Goal: Check status: Check status

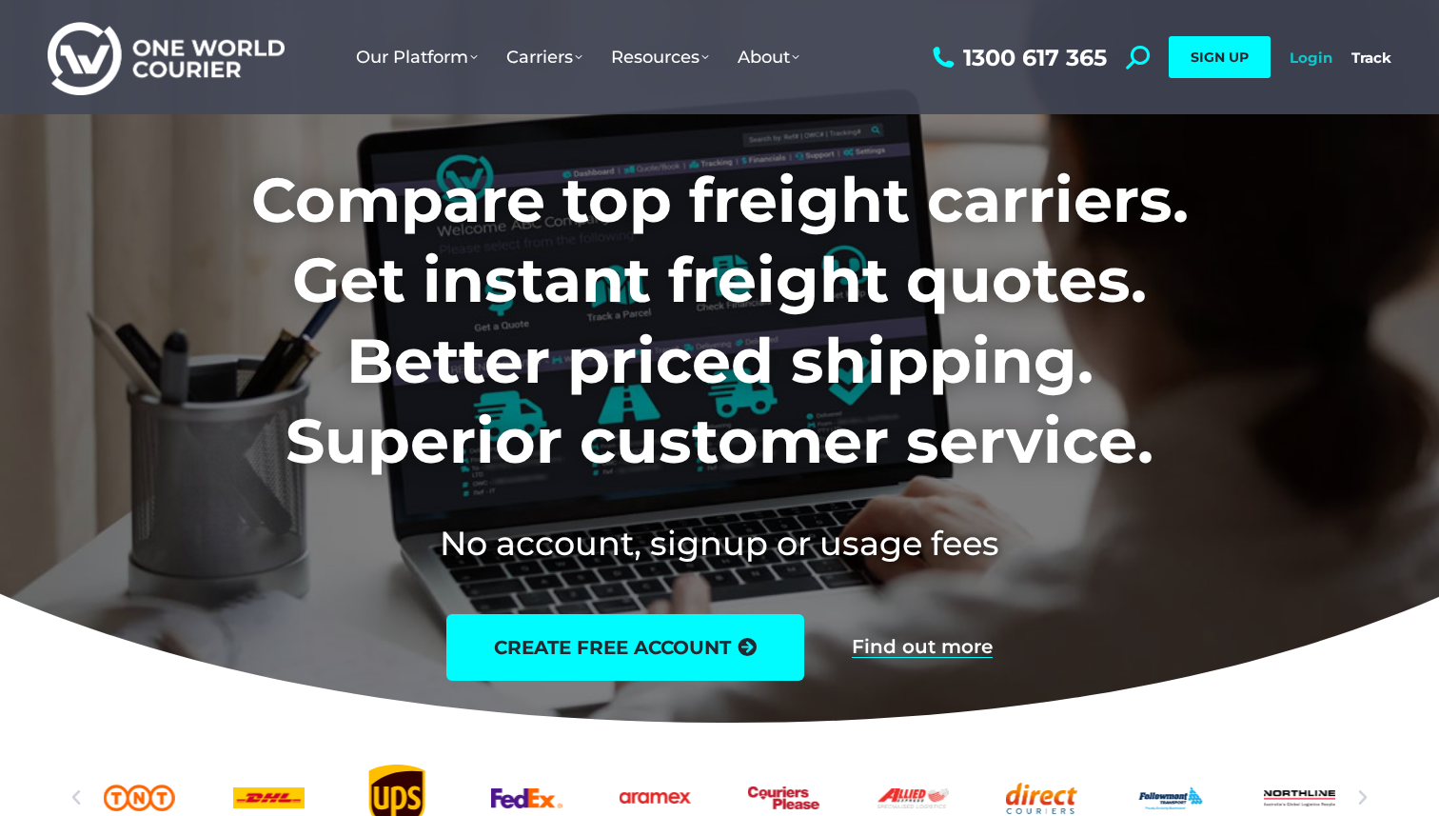
click at [1315, 55] on link "Login" at bounding box center [1311, 58] width 43 height 18
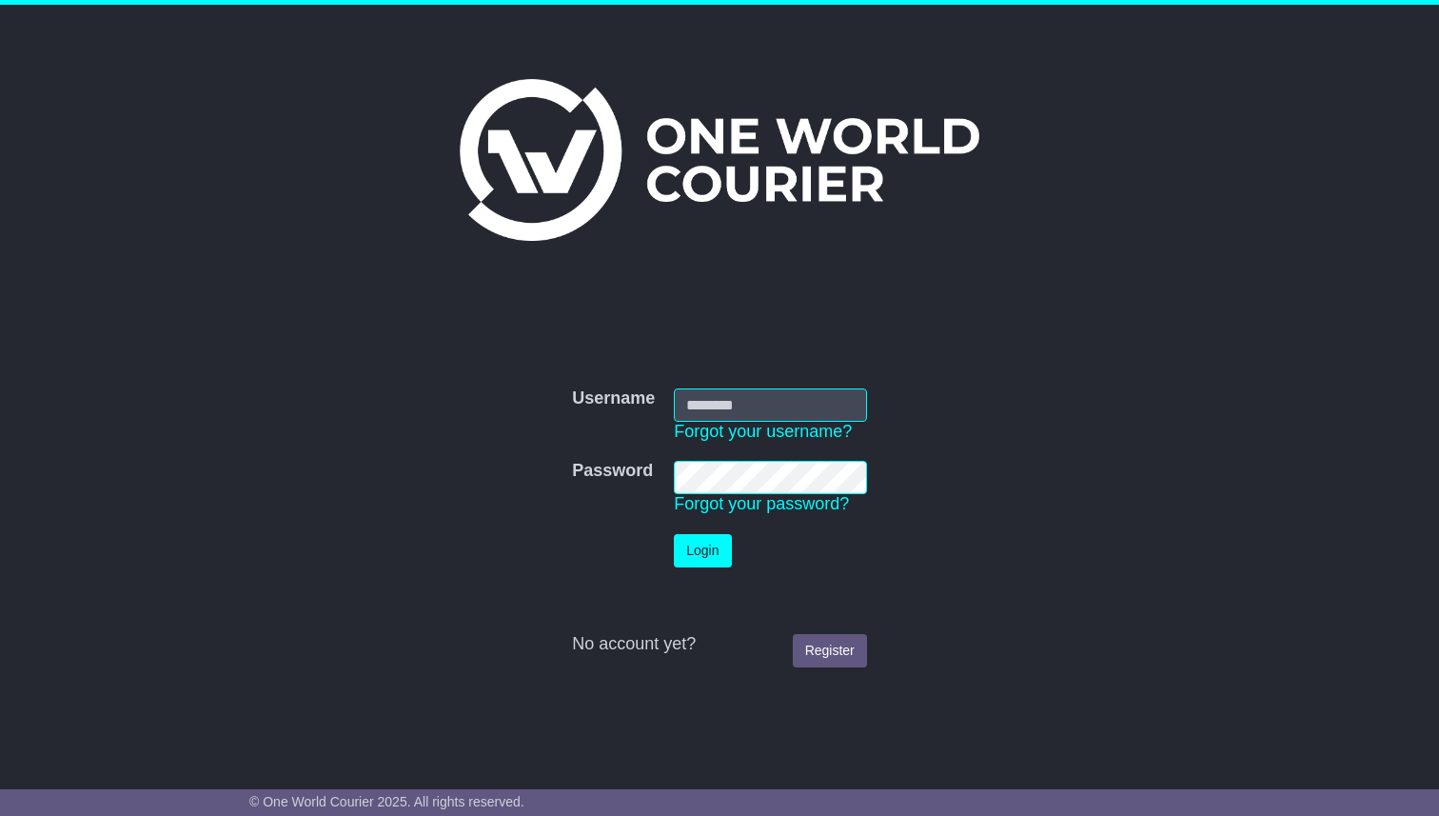
type input "**********"
click at [686, 552] on button "Login" at bounding box center [702, 550] width 57 height 33
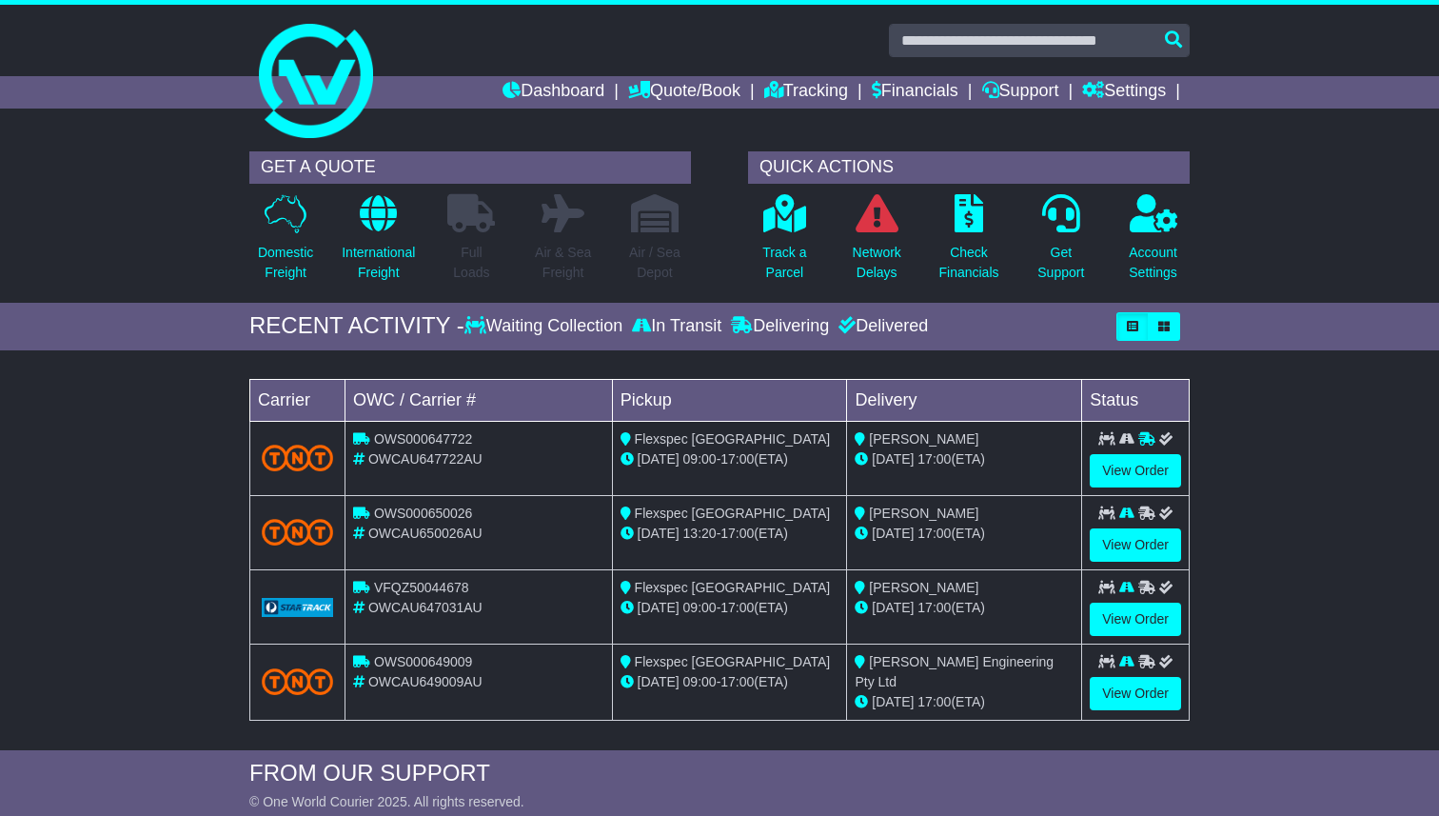
click at [47, 577] on div "Loading... No bookings found Carrier OWC / Carrier # Pickup Delivery Status OWS…" at bounding box center [719, 555] width 1439 height 390
click at [61, 481] on div "Loading... No bookings found Carrier OWC / Carrier # Pickup Delivery Status OWS…" at bounding box center [719, 555] width 1439 height 390
click at [112, 221] on div "GET A QUOTE Domestic Freight International Freight Full Loads Air & Sea Freight…" at bounding box center [719, 222] width 1439 height 161
click at [142, 469] on div "Loading... No bookings found Carrier OWC / Carrier # Pickup Delivery Status OWS…" at bounding box center [719, 555] width 1439 height 390
click at [1322, 528] on div "Loading... No bookings found Carrier OWC / Carrier # Pickup Delivery Status OWS…" at bounding box center [719, 555] width 1439 height 390
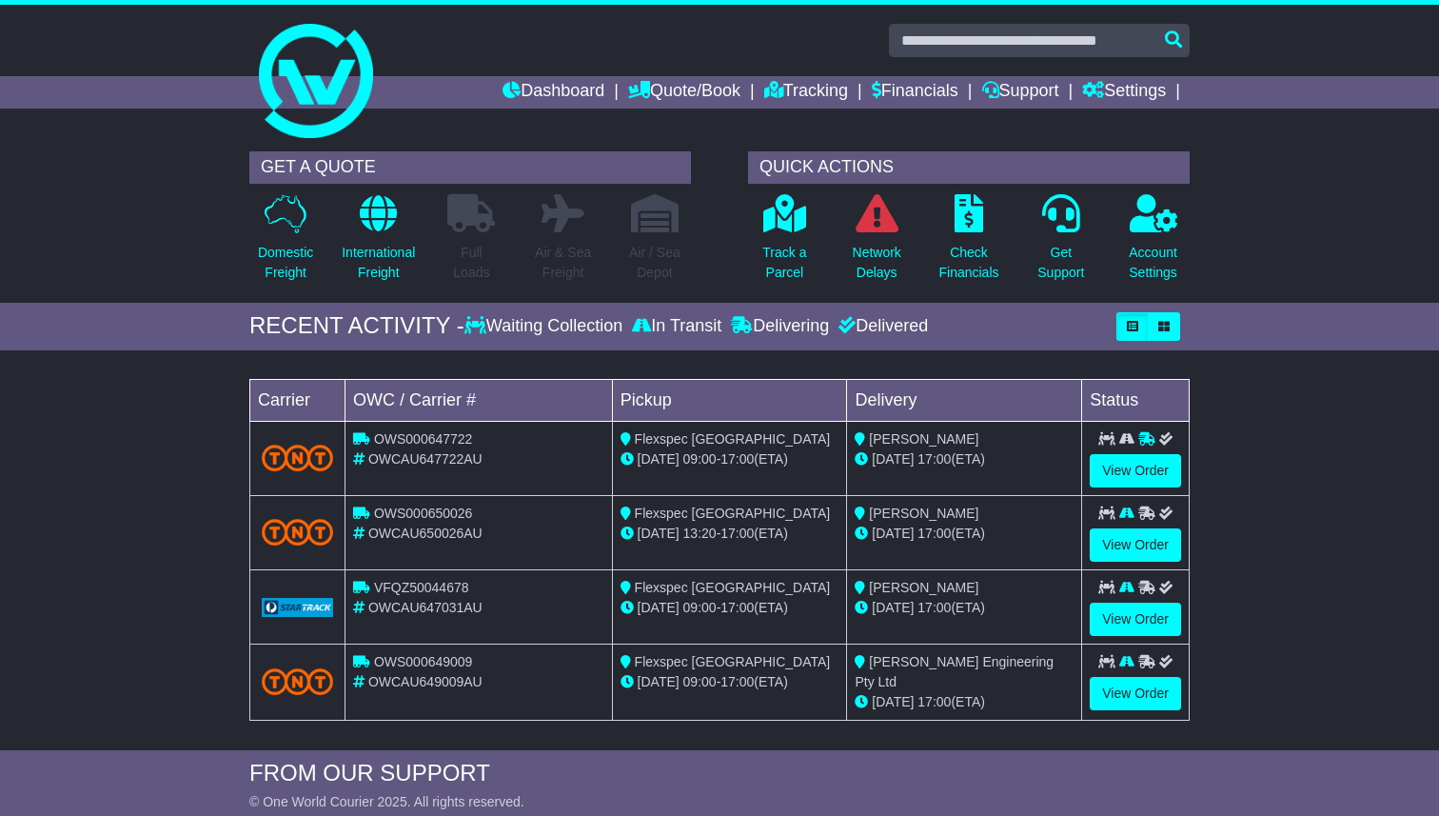
click at [1293, 192] on div "GET A QUOTE Domestic Freight International Freight Full Loads Air & Sea Freight…" at bounding box center [719, 222] width 1439 height 161
click at [1289, 508] on div "Loading... No bookings found Carrier OWC / Carrier # Pickup Delivery Status OWS…" at bounding box center [719, 555] width 1439 height 390
click at [700, 367] on div "Loading... No bookings found Carrier OWC / Carrier # Pickup Delivery Status OWS…" at bounding box center [719, 555] width 959 height 390
click at [724, 242] on div "QUICK ACTIONS Track a Parcel Network Delays Check Financials Get Support" at bounding box center [969, 222] width 499 height 142
click at [720, 169] on div "QUICK ACTIONS Track a Parcel Network Delays Check Financials Get Support" at bounding box center [969, 222] width 499 height 142
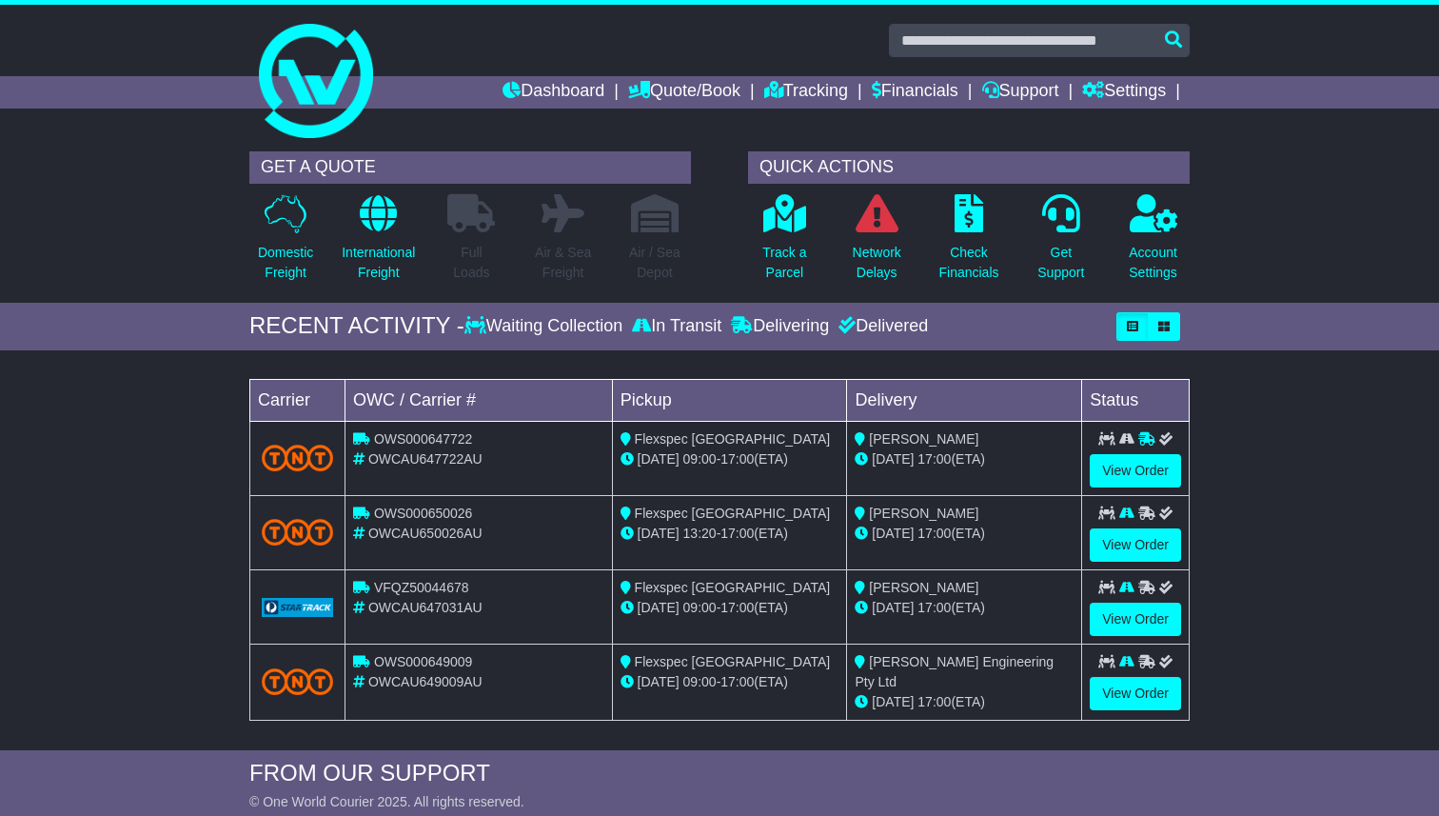
click at [718, 229] on div "GET A QUOTE Domestic Freight International Freight Full Loads Air & Sea Freight…" at bounding box center [470, 222] width 499 height 142
click at [784, 88] on link "Tracking" at bounding box center [806, 92] width 84 height 32
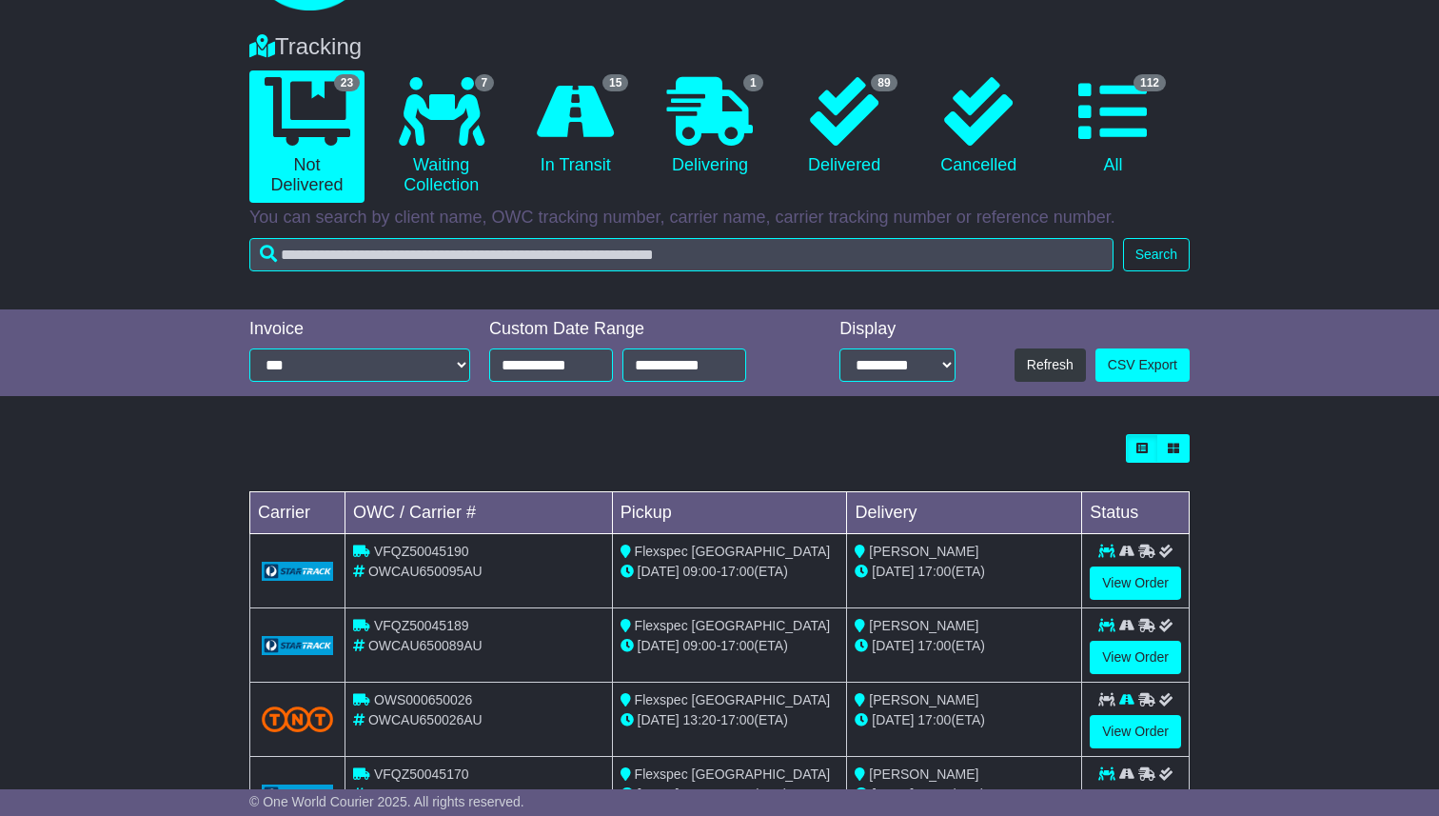
scroll to position [590, 0]
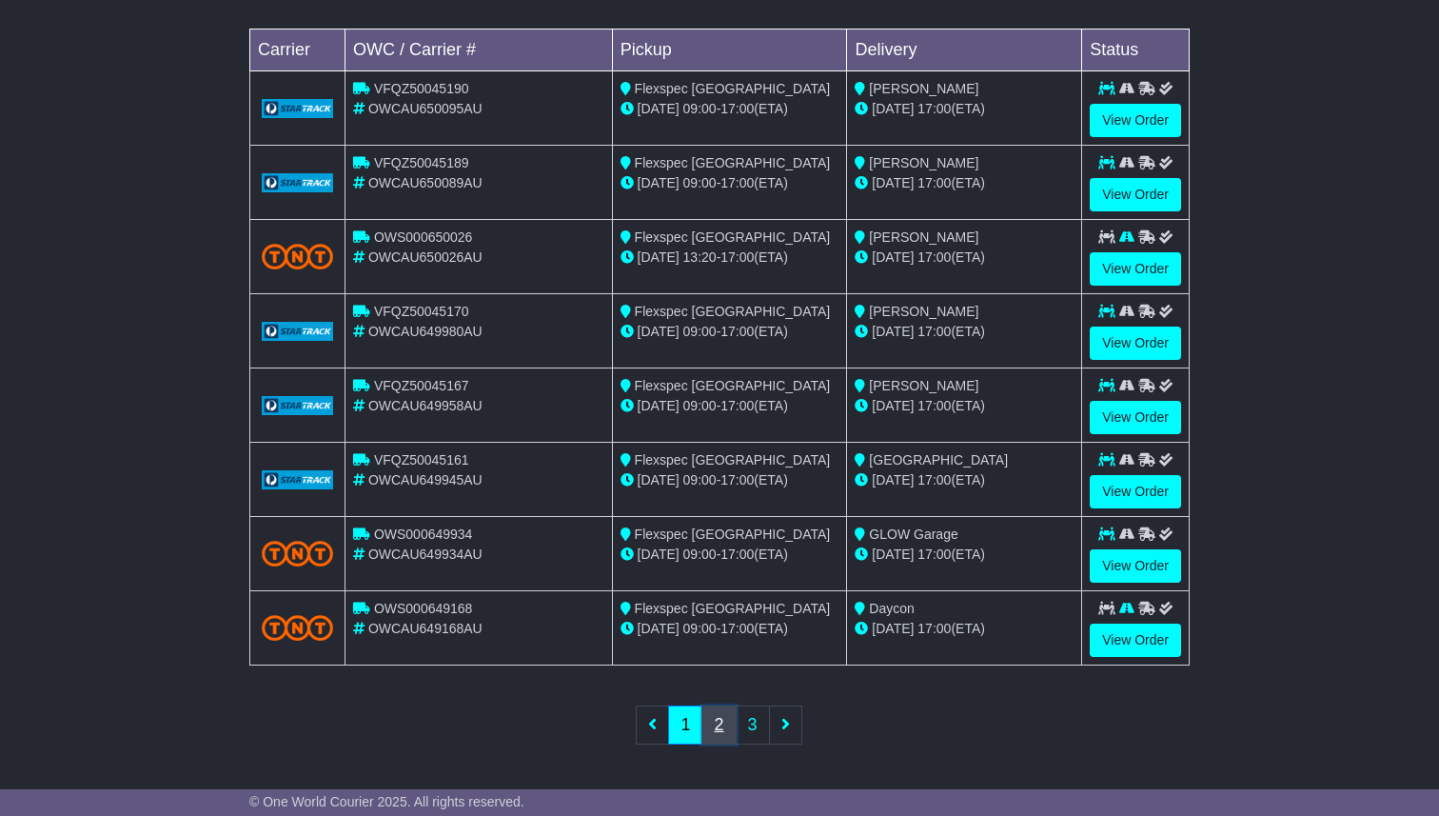
click at [712, 729] on link "2" at bounding box center [718, 724] width 34 height 39
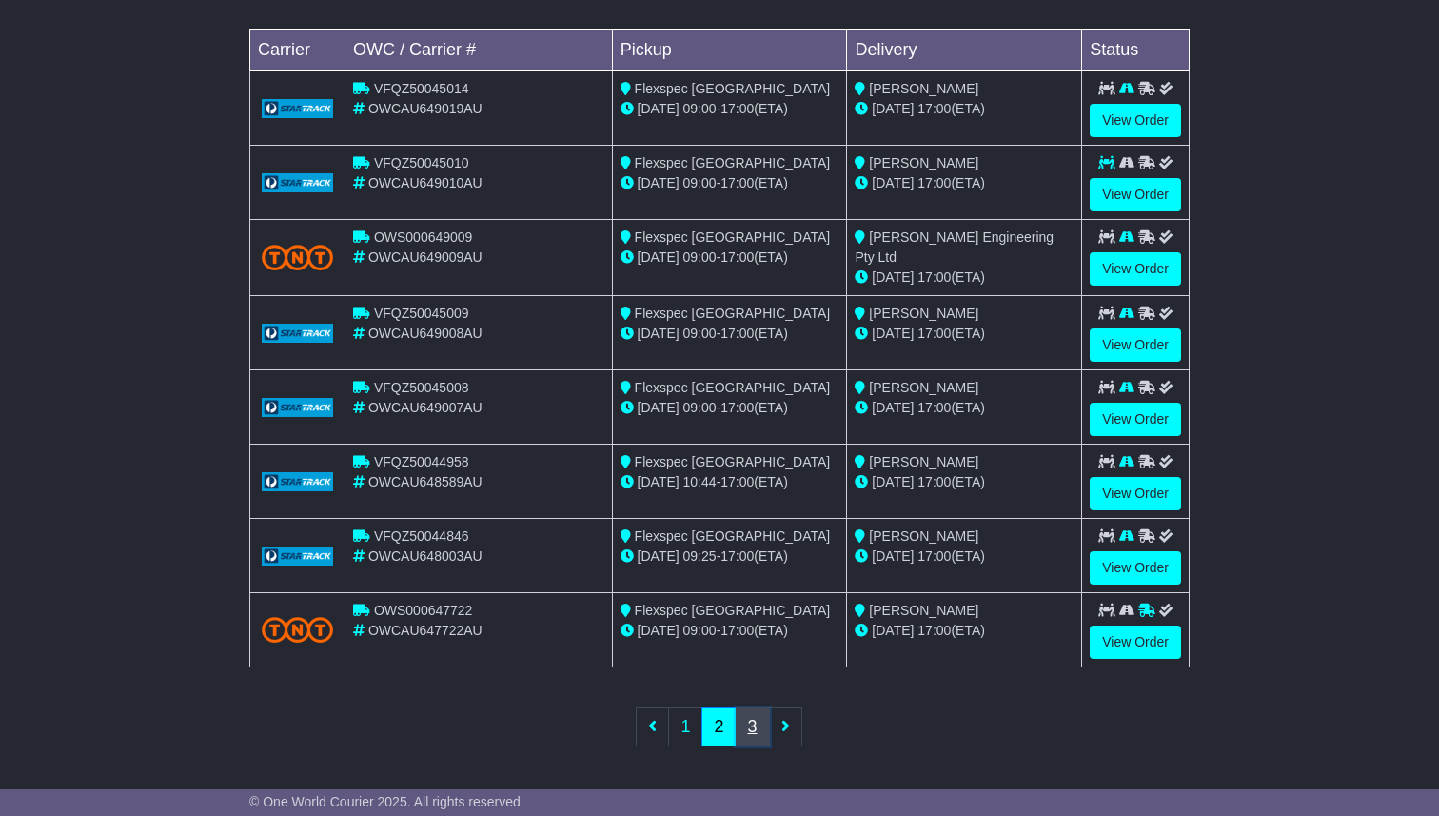
click at [752, 727] on link "3" at bounding box center [753, 726] width 34 height 39
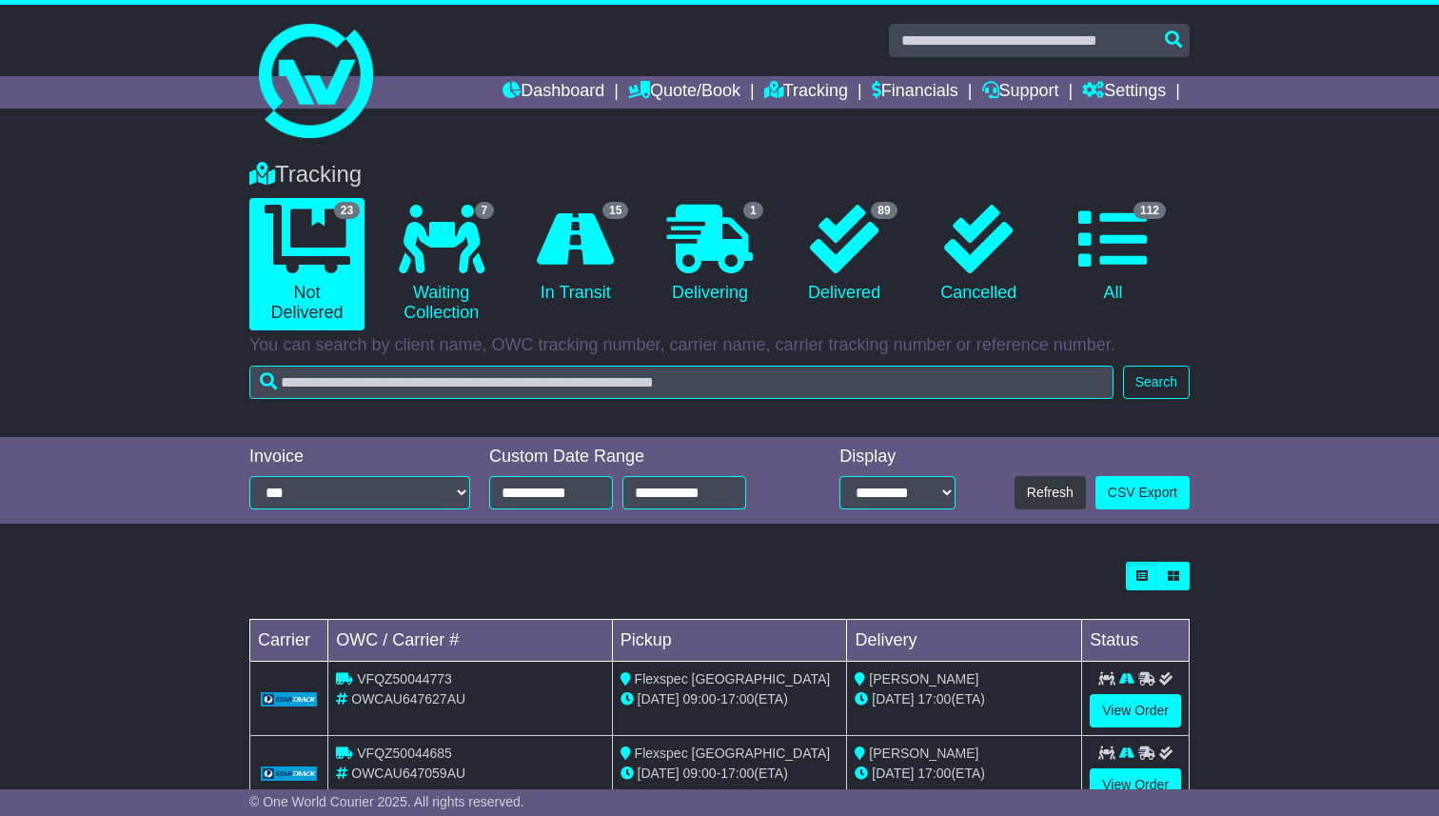
scroll to position [516, 0]
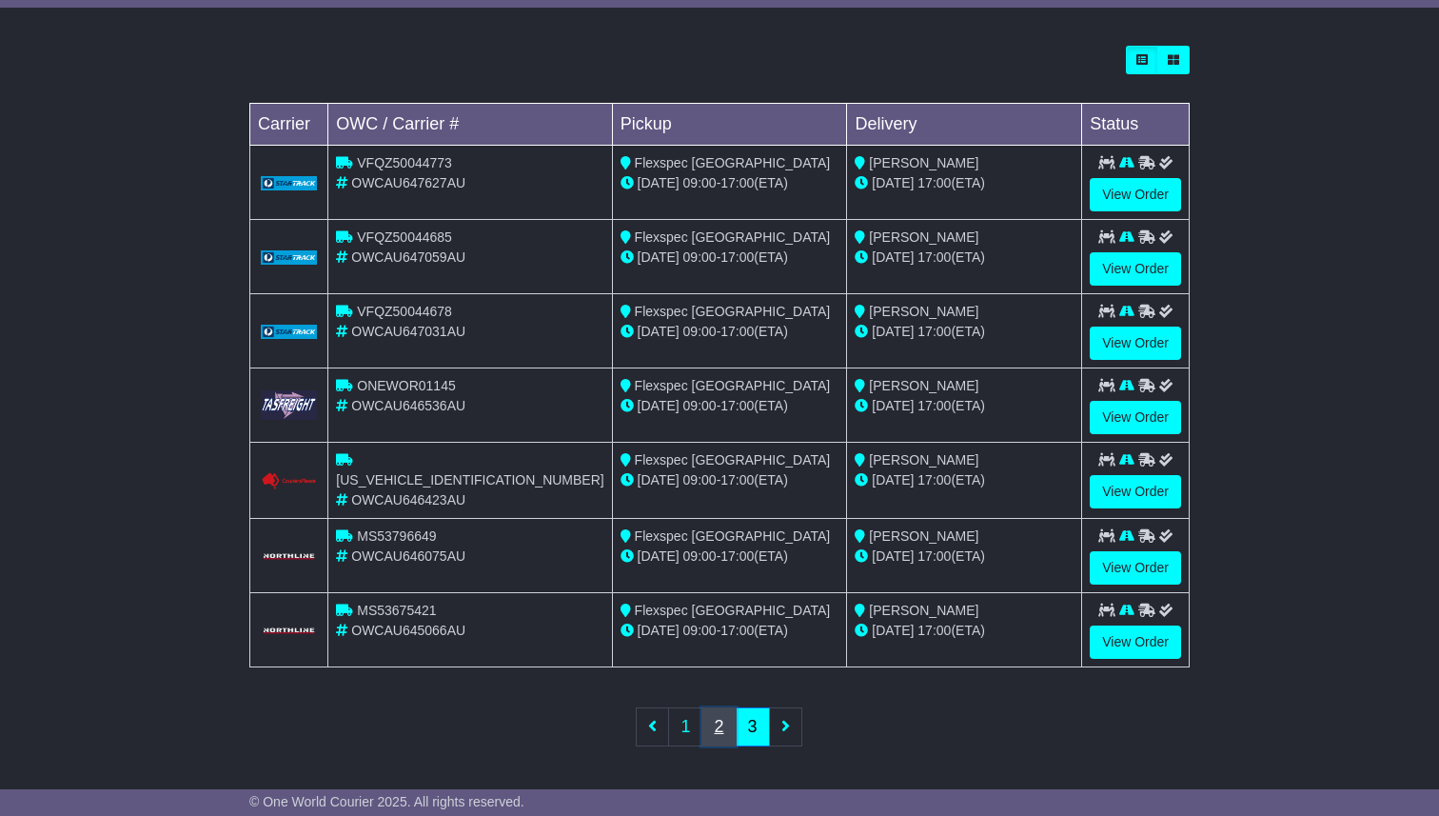
click at [713, 717] on link "2" at bounding box center [718, 726] width 34 height 39
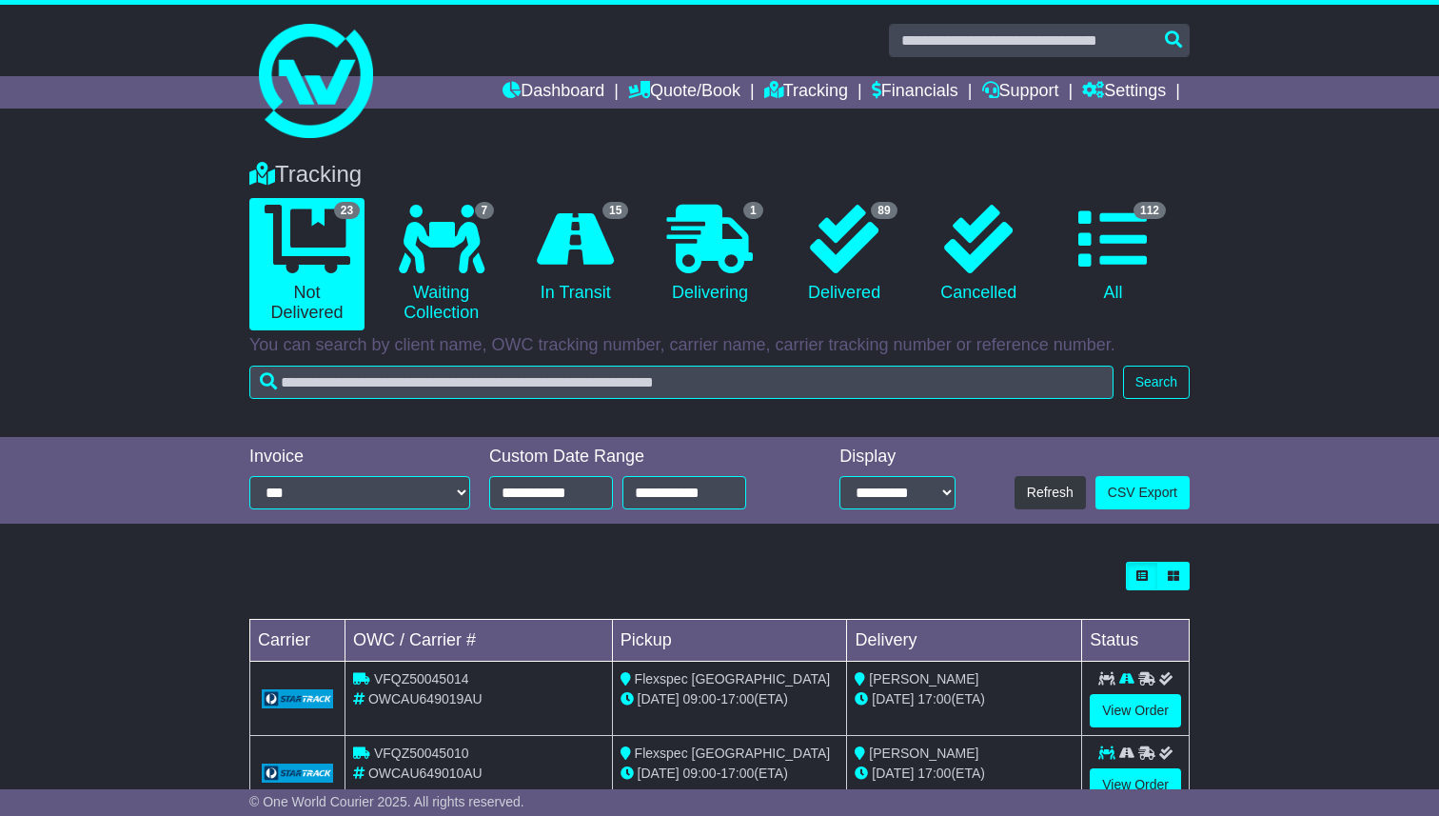
scroll to position [590, 0]
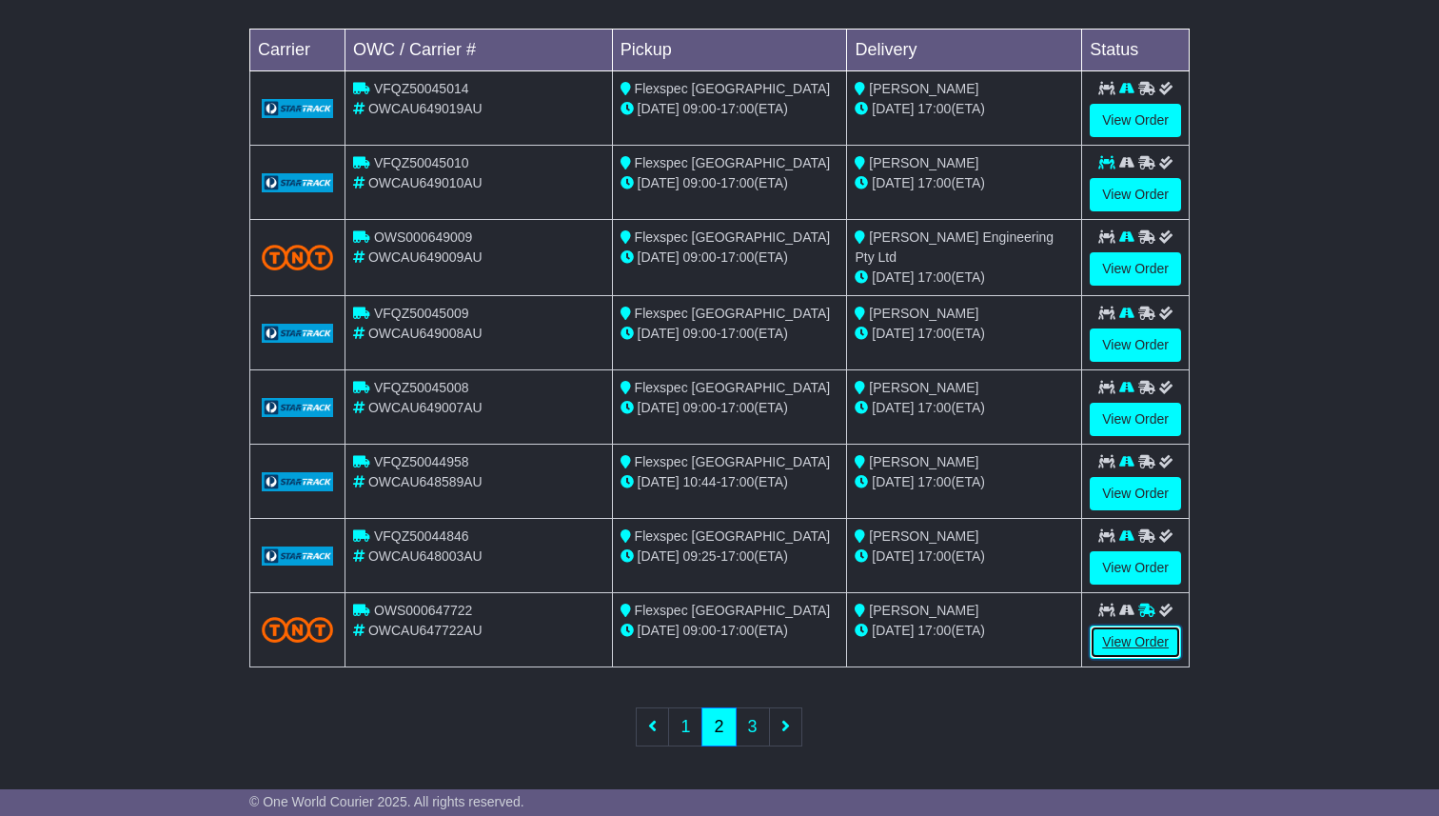
click at [1126, 631] on link "View Order" at bounding box center [1135, 641] width 91 height 33
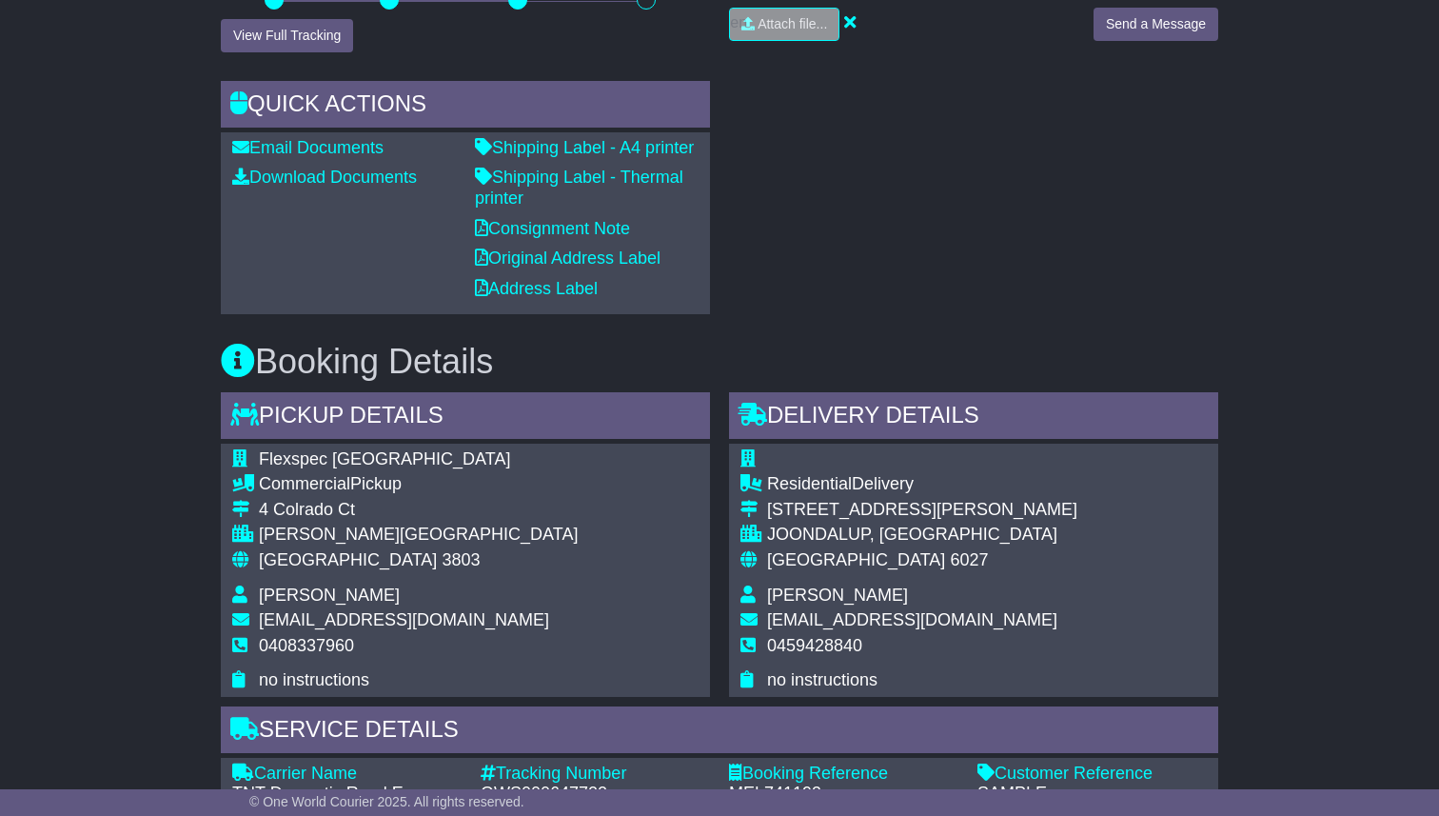
scroll to position [701, 0]
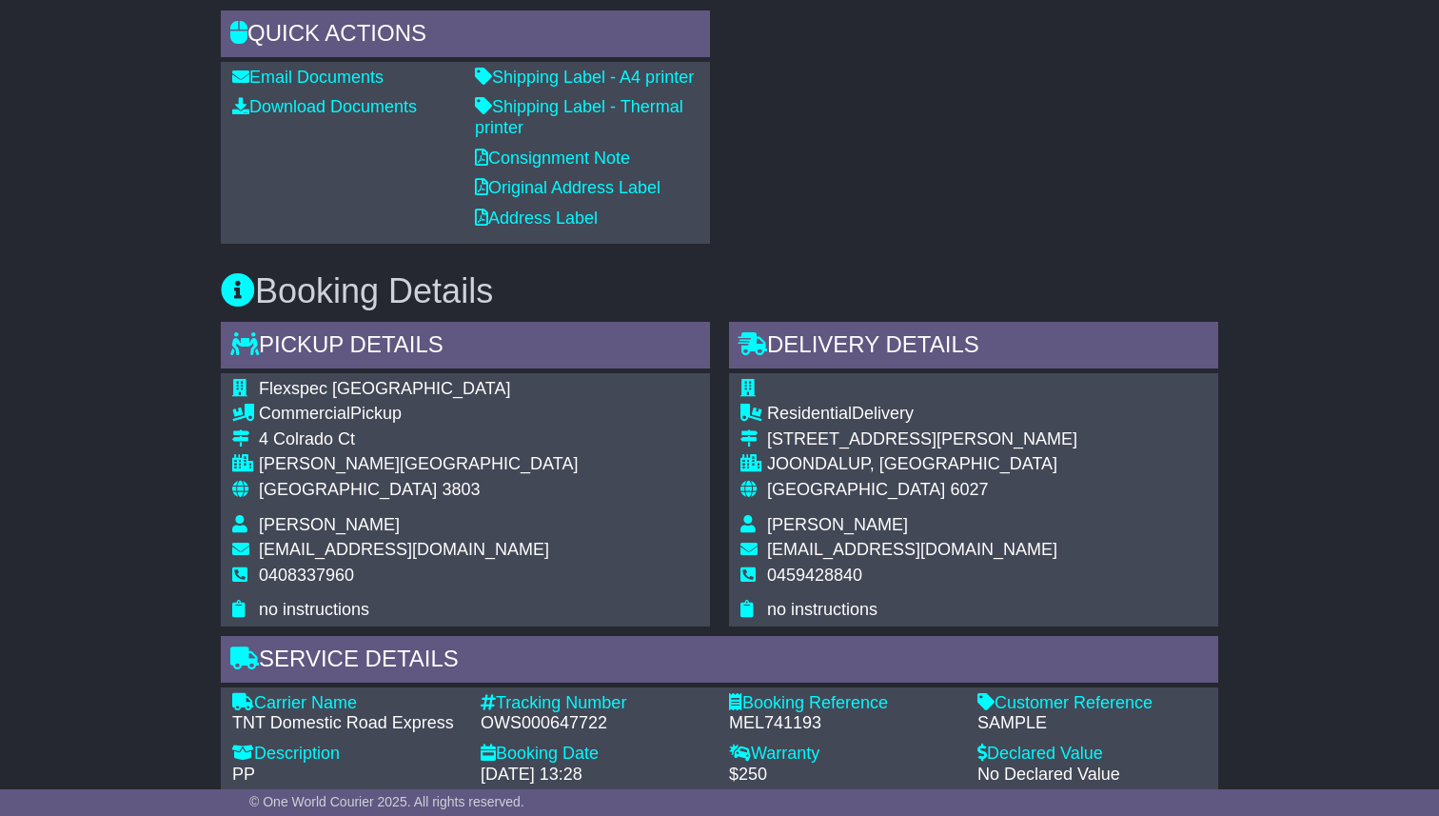
click at [10, 542] on div "Email Download Tracking Pricing Insurance" at bounding box center [719, 579] width 1439 height 1905
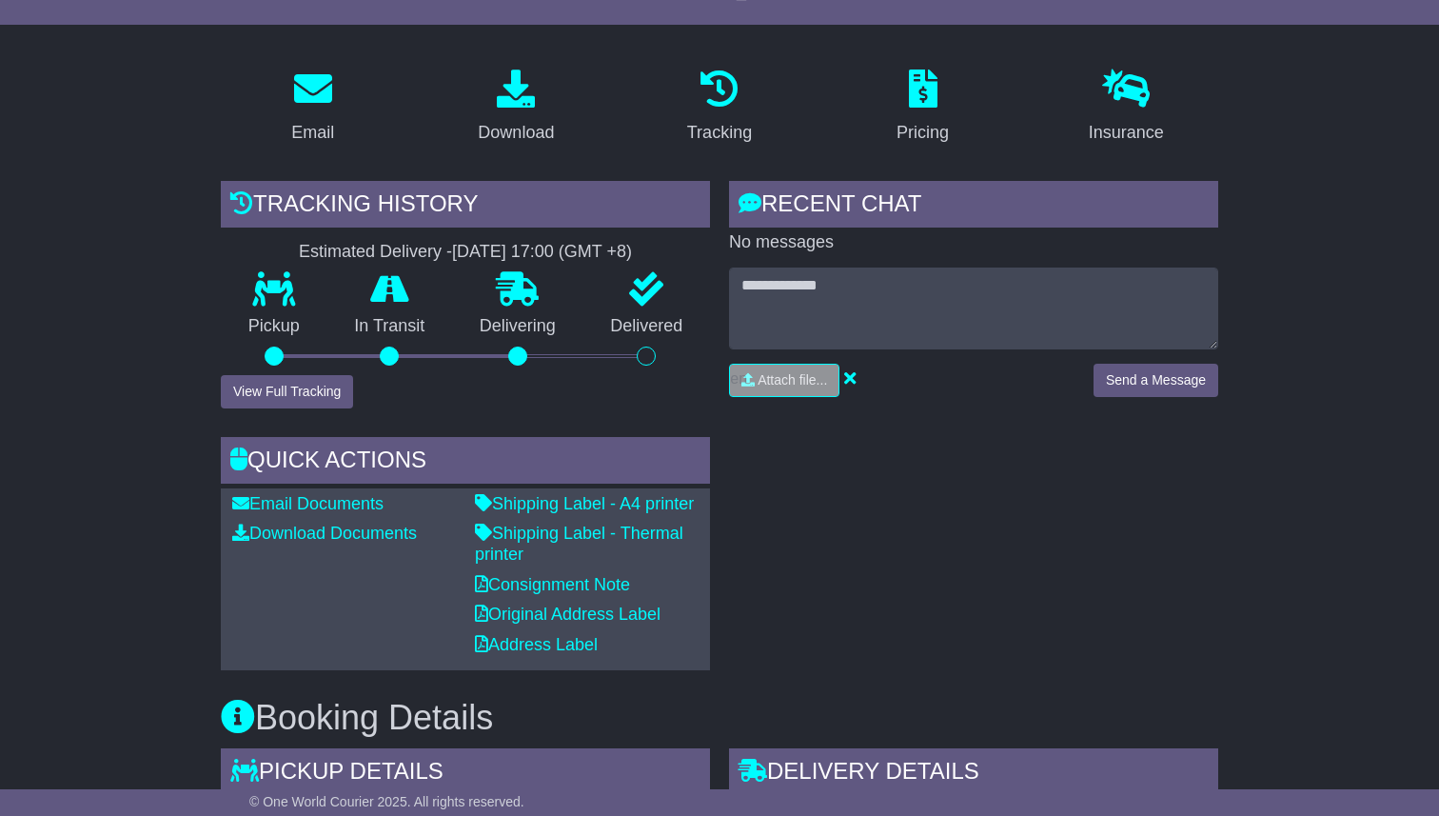
scroll to position [0, 0]
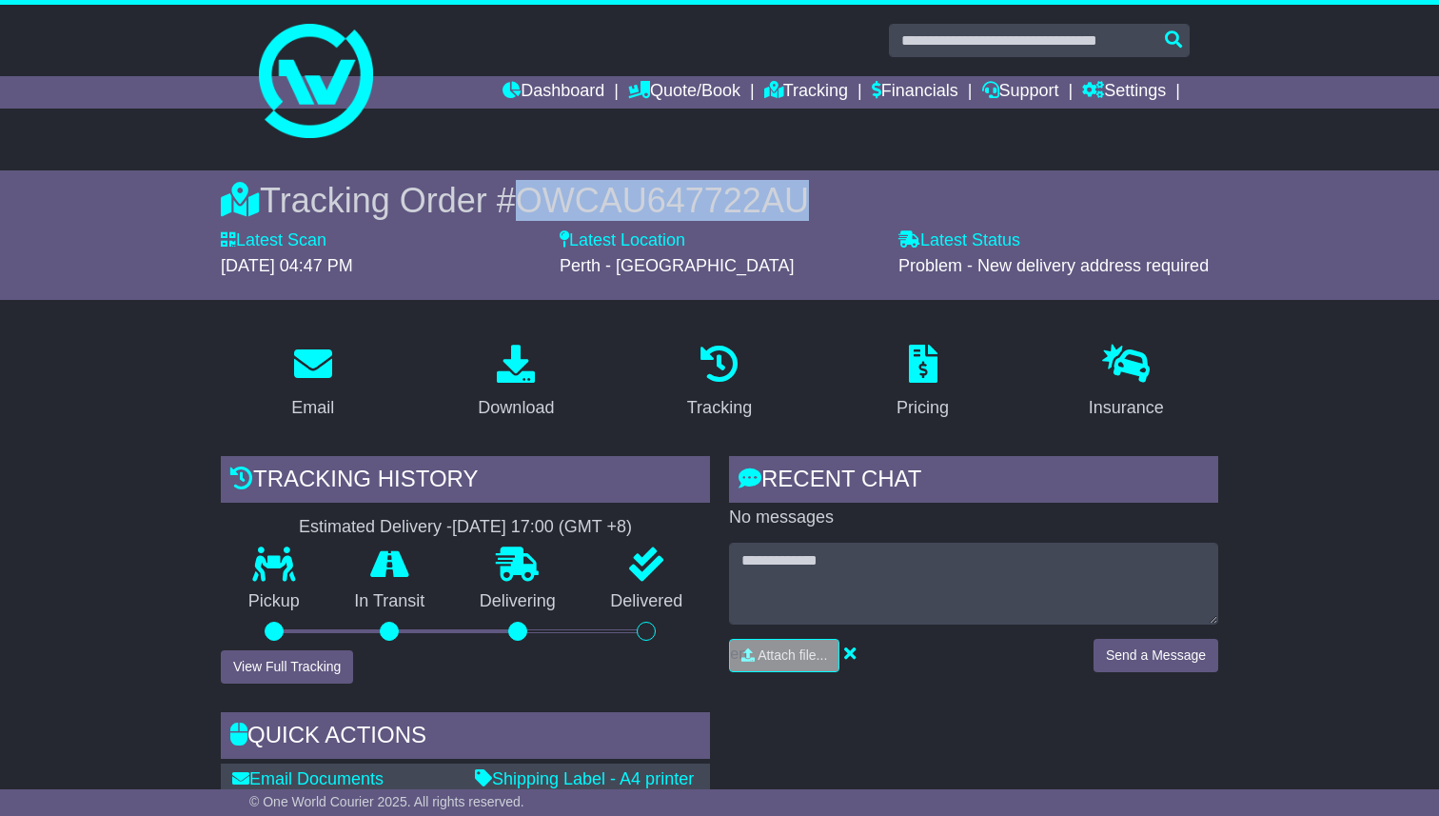
drag, startPoint x: 500, startPoint y: 203, endPoint x: 782, endPoint y: 215, distance: 282.9
click at [782, 215] on div "Tracking Order # OWCAU647722AU" at bounding box center [719, 200] width 997 height 41
copy span "OWCAU647722AU"
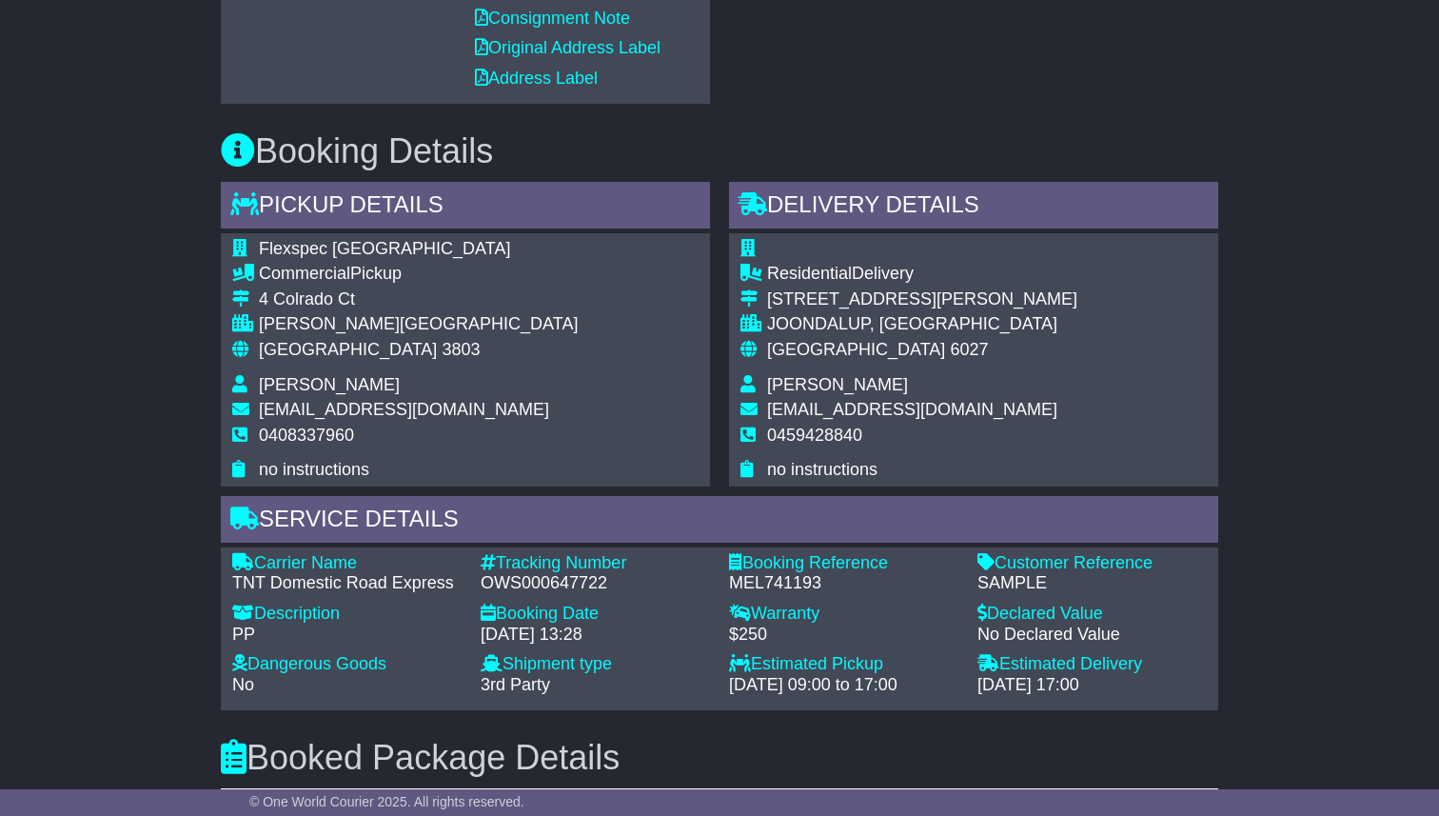
scroll to position [846, 0]
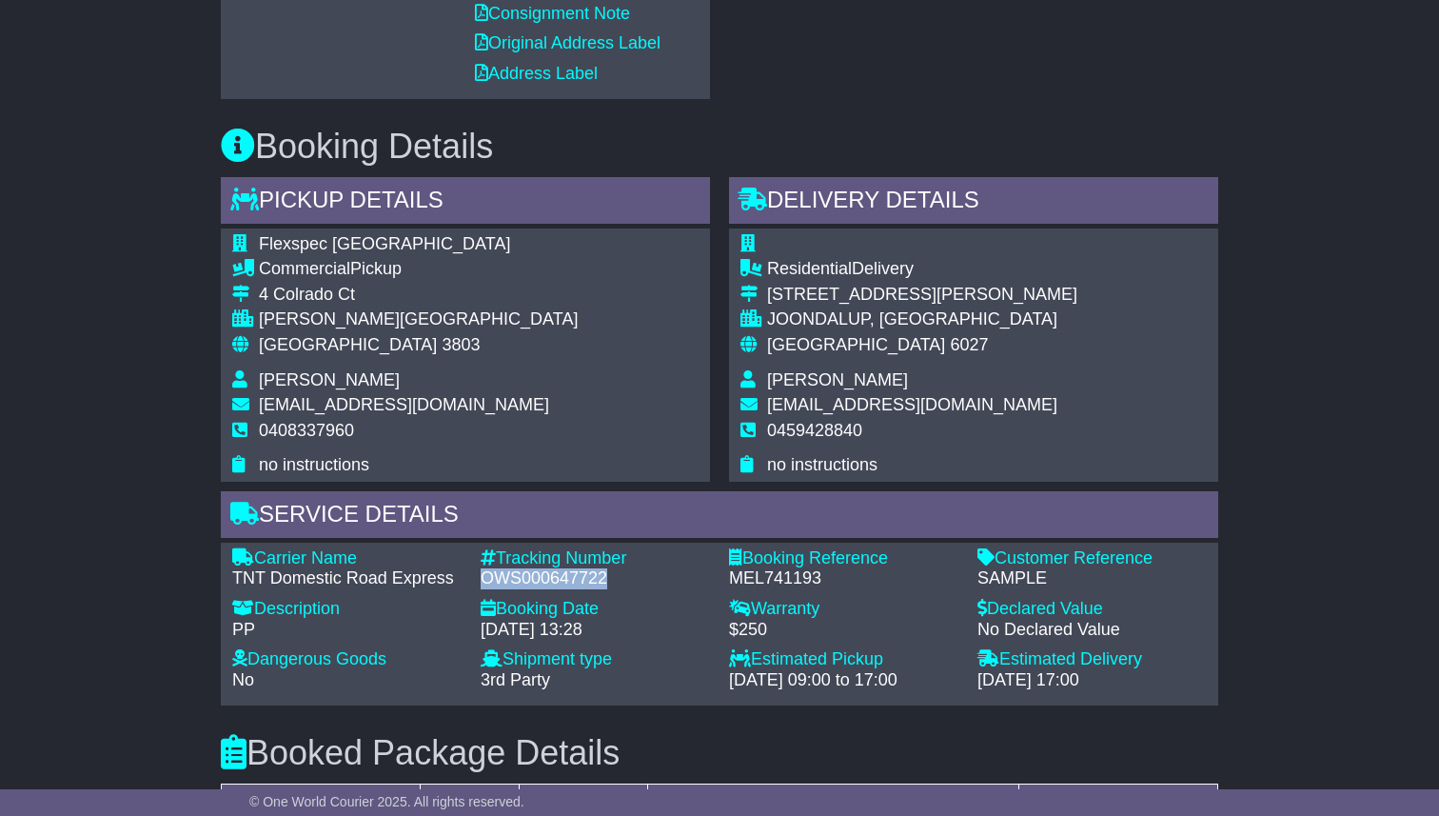
drag, startPoint x: 482, startPoint y: 578, endPoint x: 661, endPoint y: 579, distance: 179.9
click at [661, 579] on div "OWS000647722" at bounding box center [595, 578] width 229 height 21
copy div "OWS000647722"
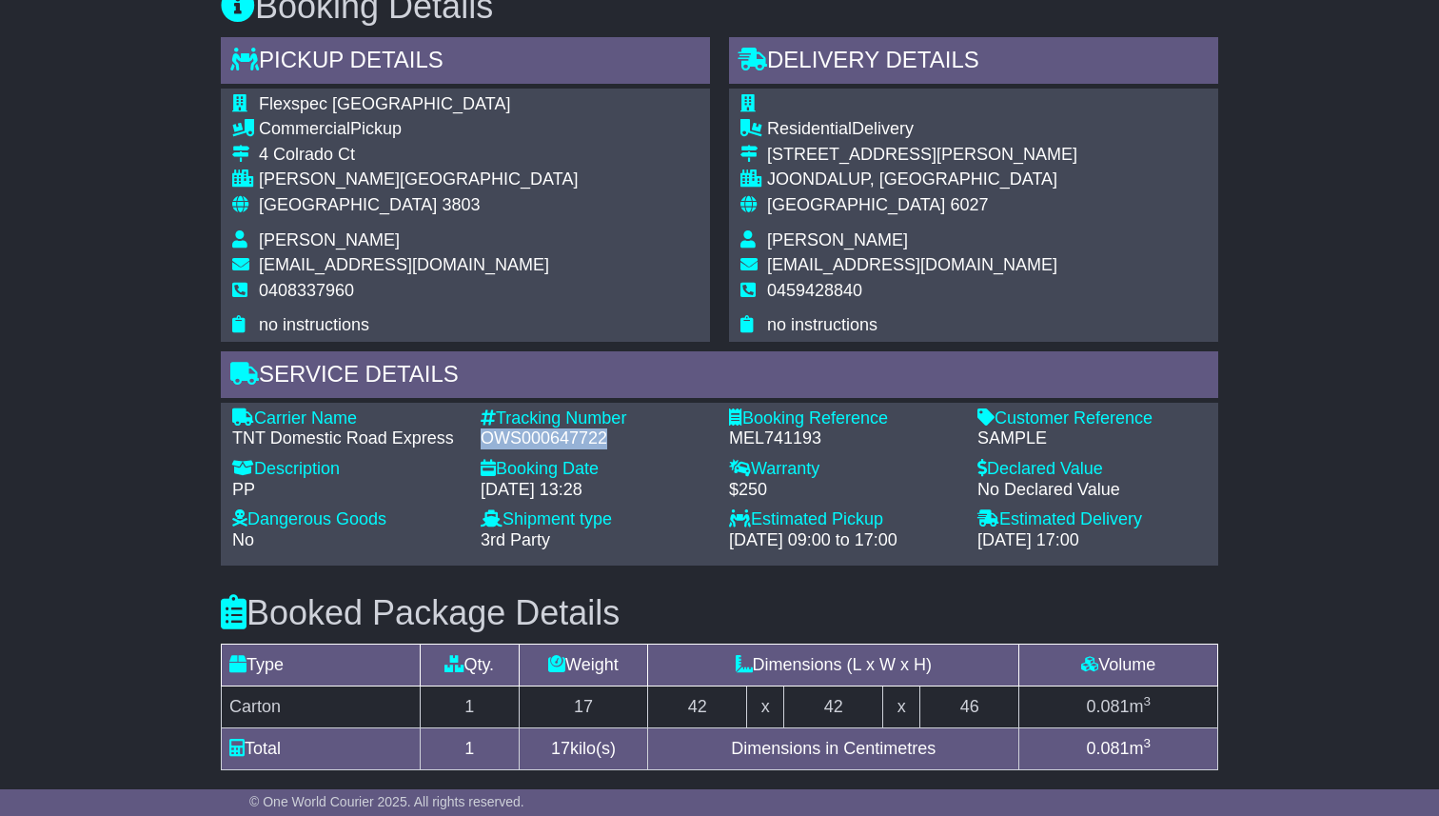
scroll to position [876, 0]
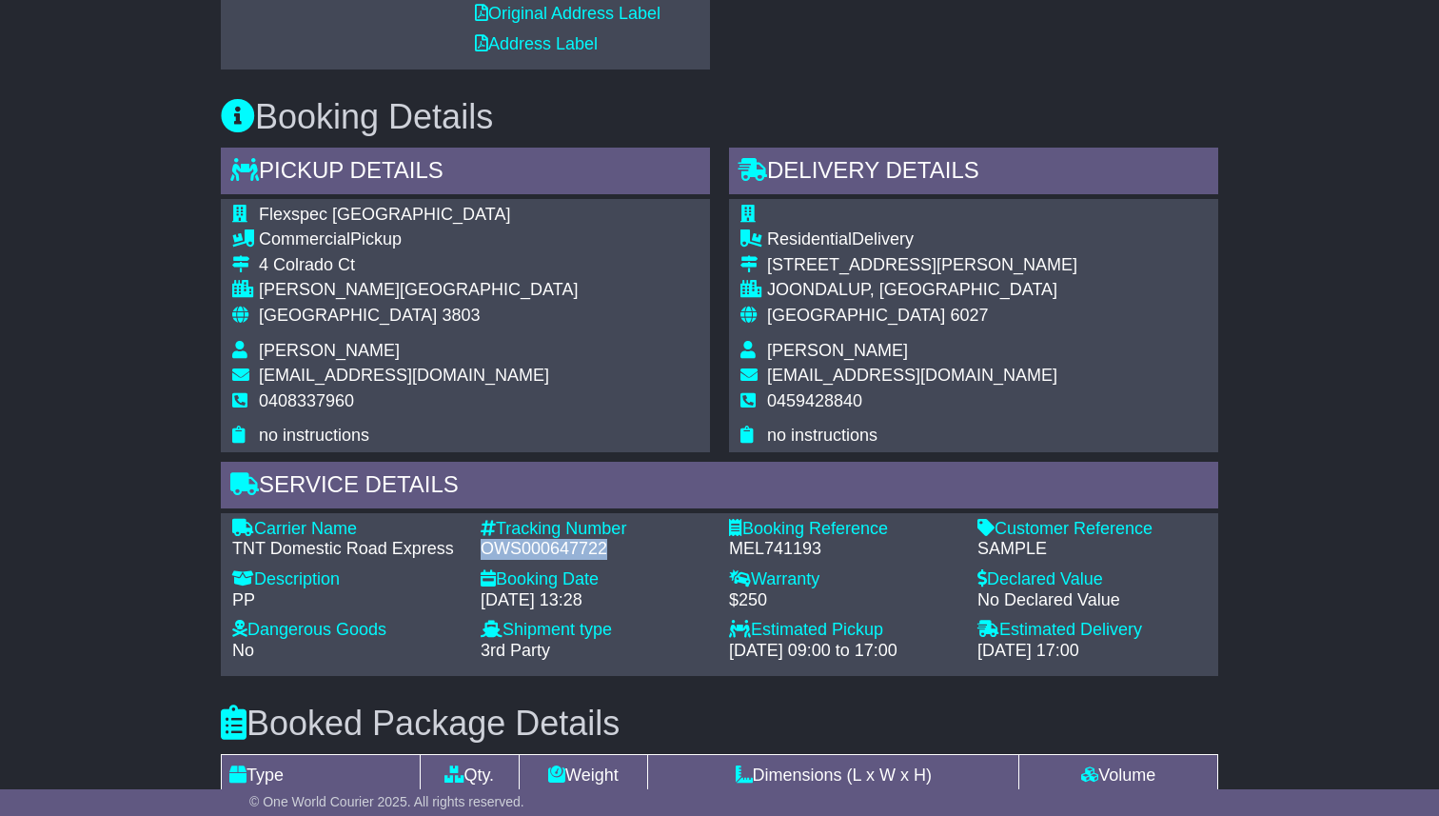
click at [779, 278] on td "Unit 1/88 Winton Road" at bounding box center [922, 268] width 310 height 26
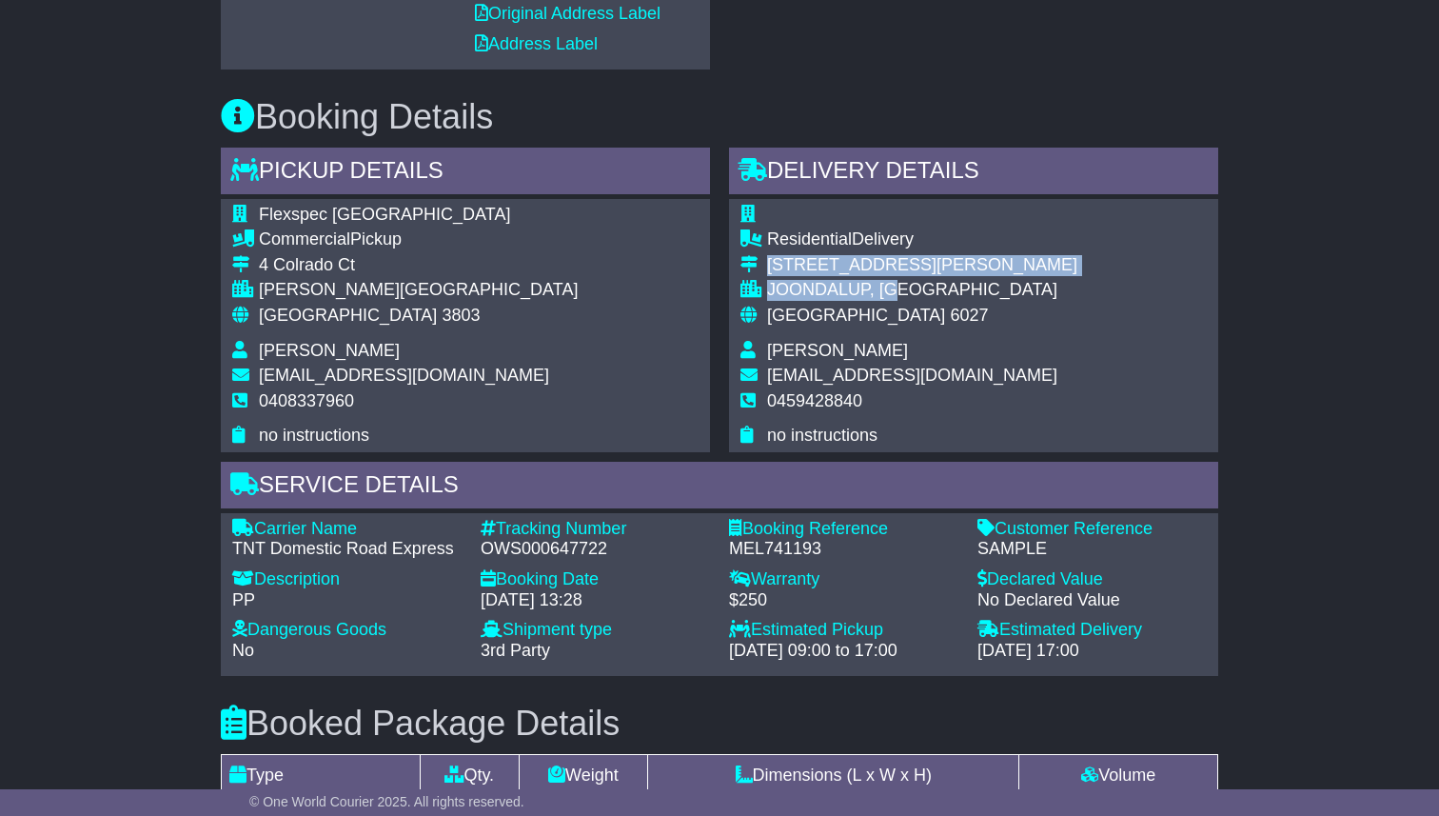
drag, startPoint x: 768, startPoint y: 264, endPoint x: 901, endPoint y: 299, distance: 137.8
click at [901, 299] on tbody "Residential Delivery Unit 1/88 Winton Road JOONDALUP, WA Australia 6027 Johnny …" at bounding box center [908, 326] width 337 height 242
copy tbody "Unit 1/88 Winton Road JOONDALUP, WA"
click at [939, 310] on div "Residential Delivery Unit 1/88 Winton Road JOONDALUP, WA Australia 6027 Johnny …" at bounding box center [973, 325] width 489 height 253
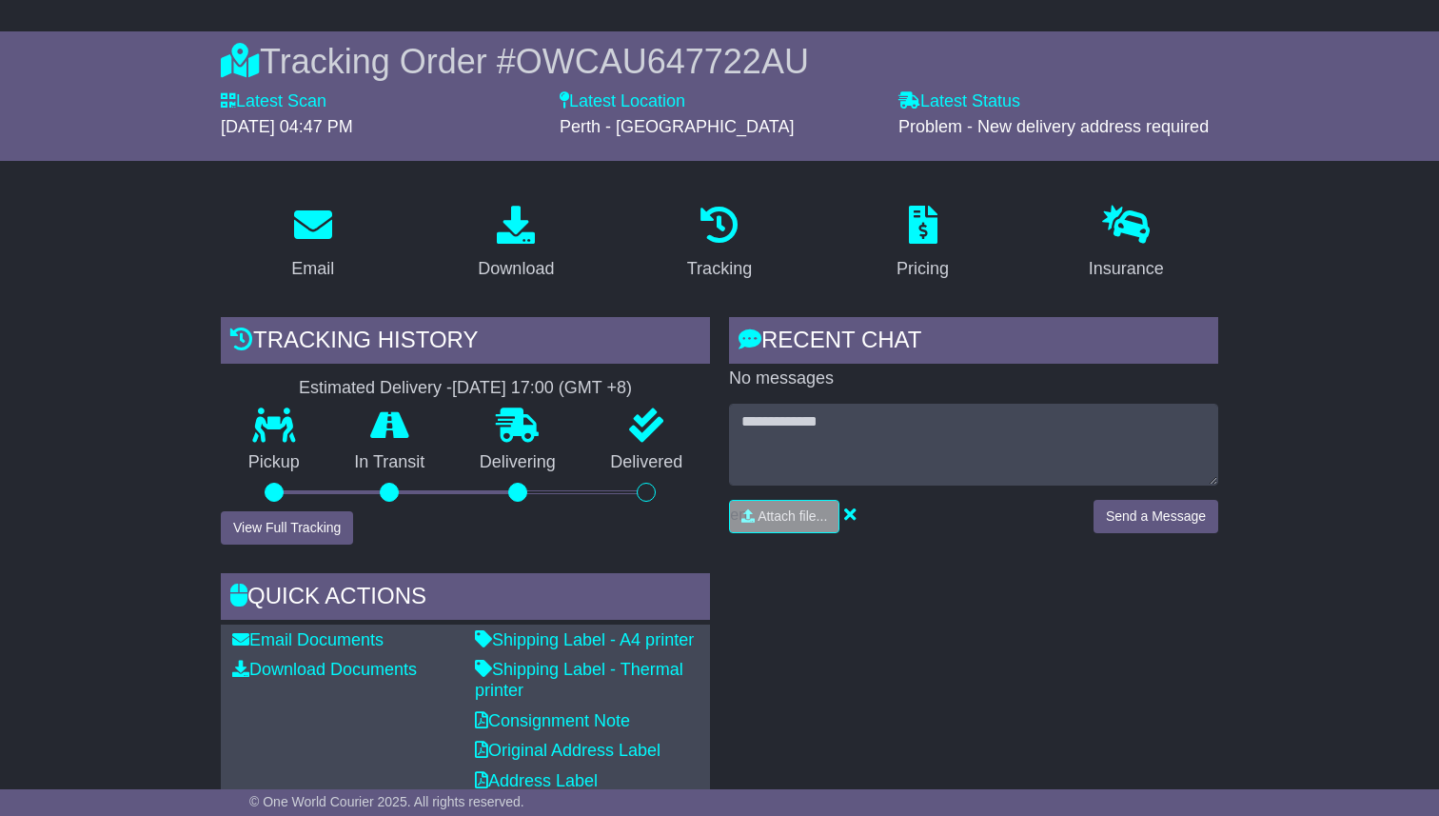
scroll to position [0, 0]
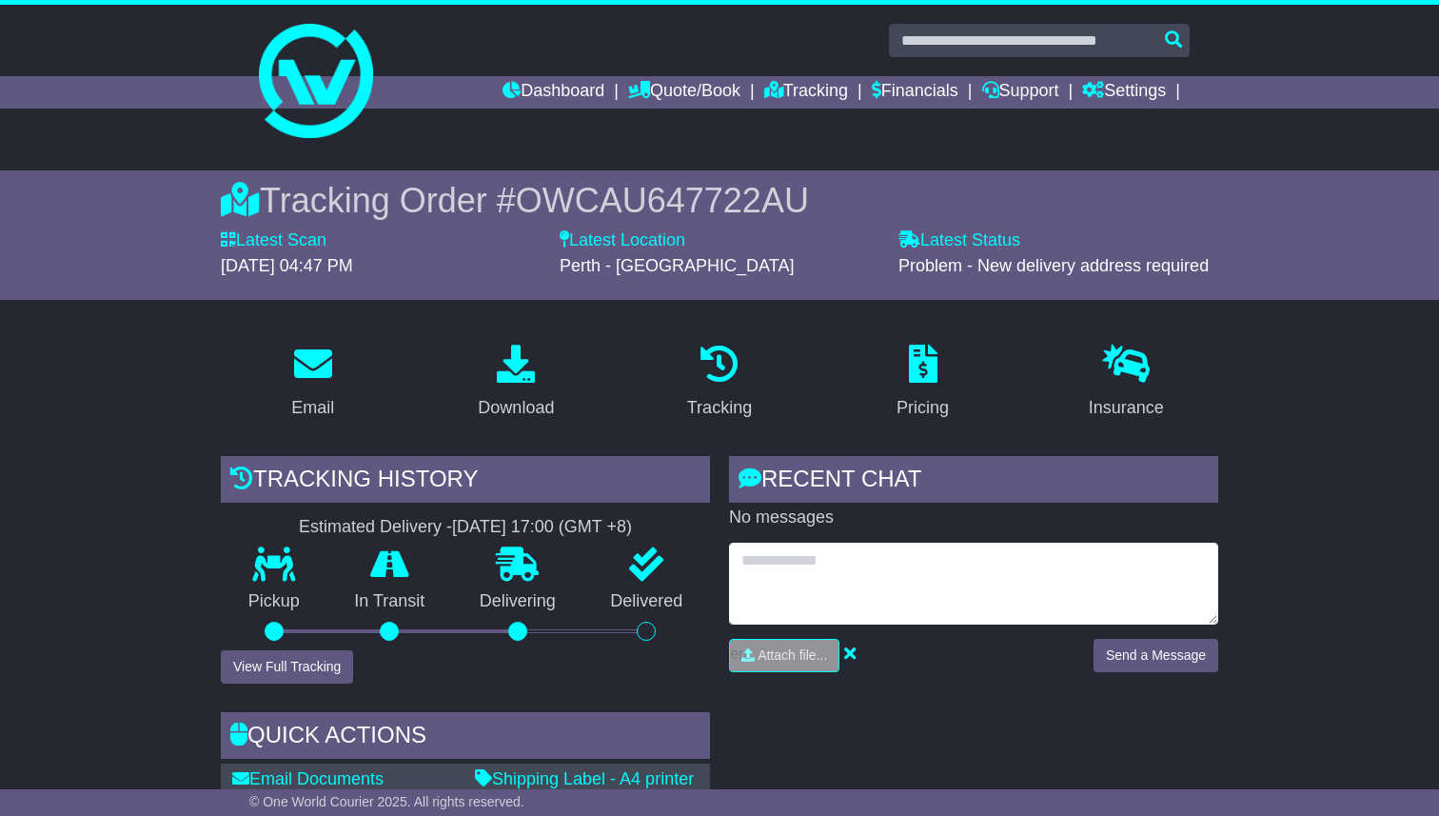
click at [871, 555] on textarea at bounding box center [973, 583] width 489 height 82
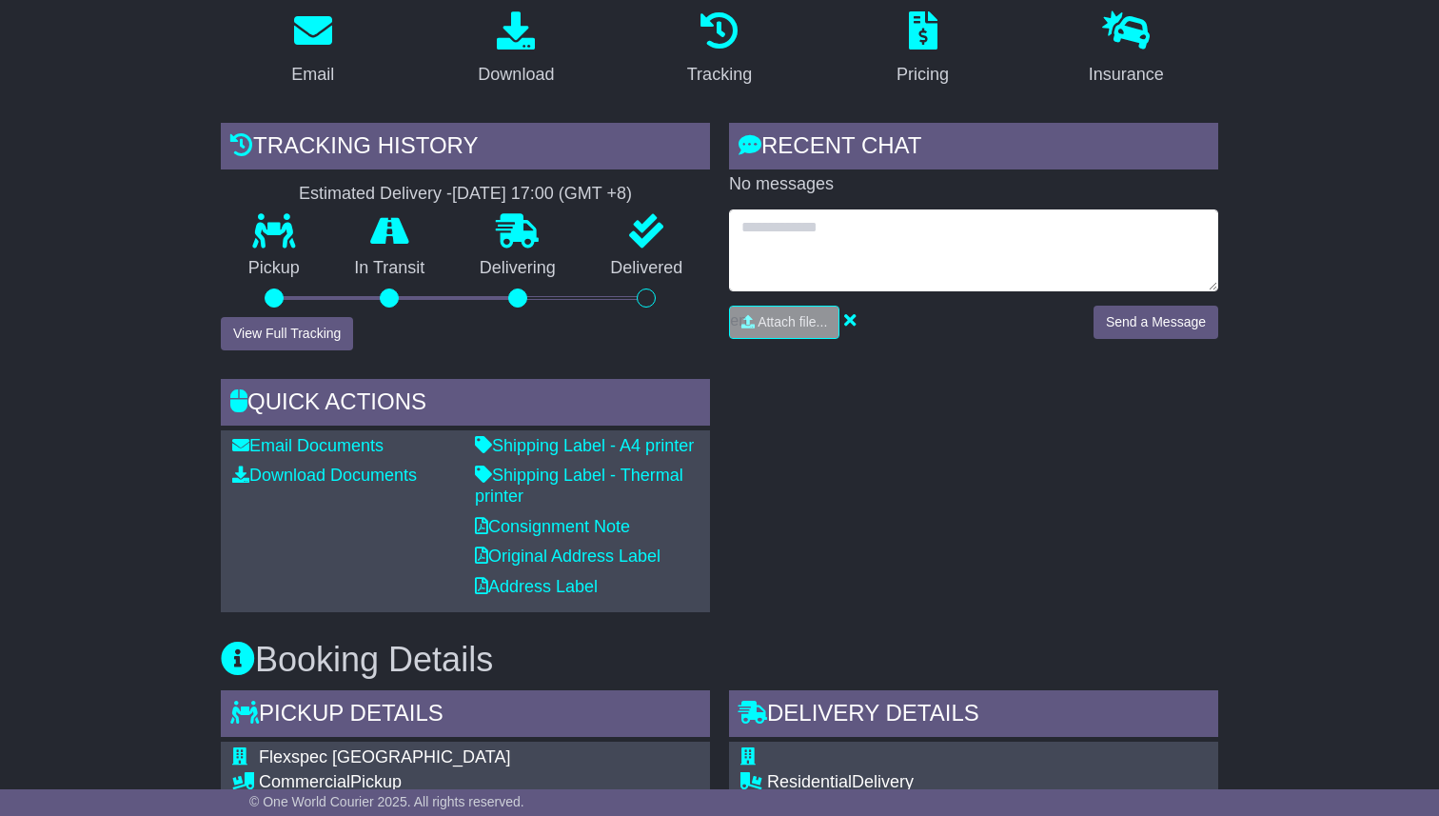
scroll to position [267, 0]
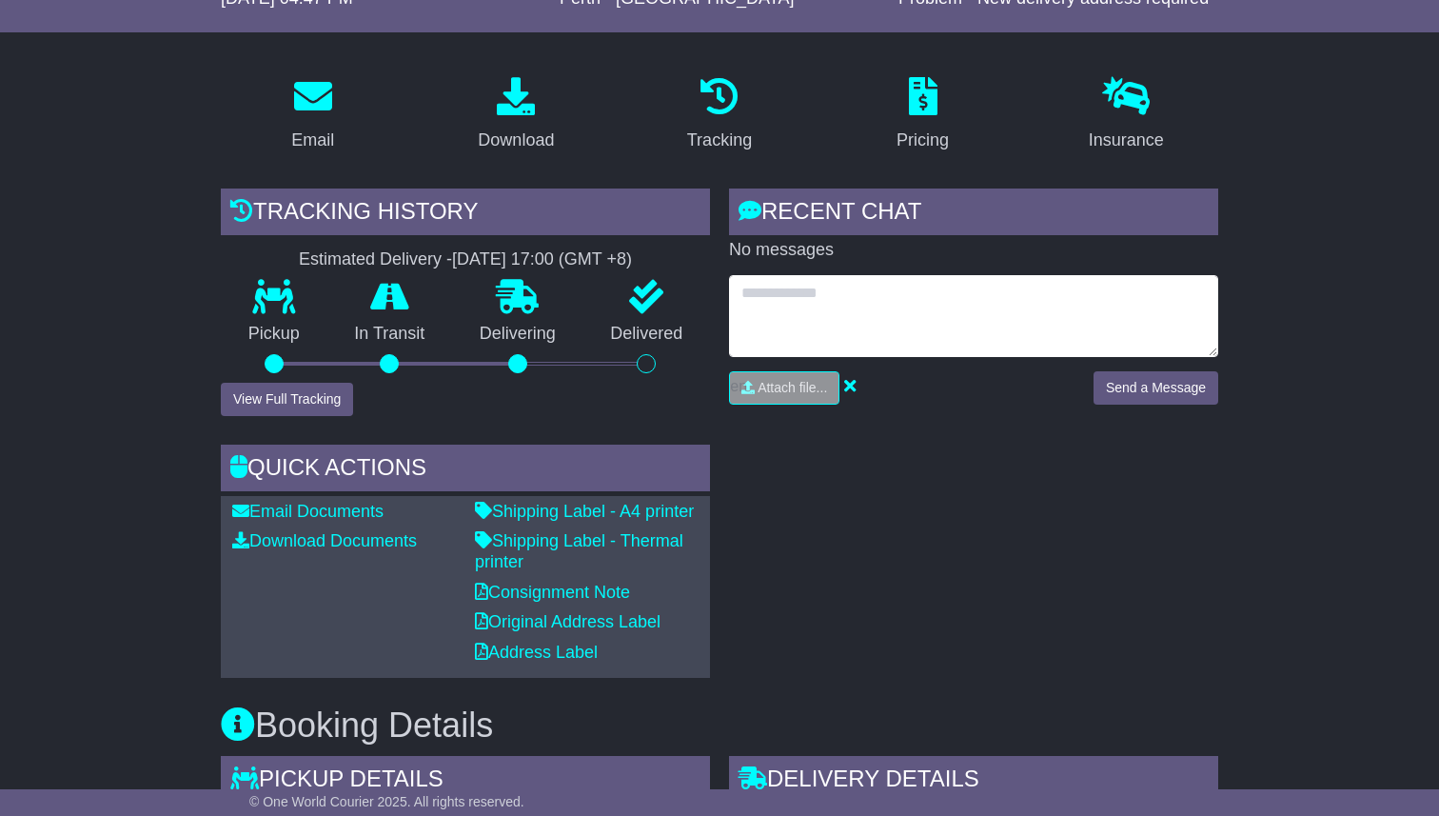
click at [945, 275] on textarea at bounding box center [973, 316] width 489 height 82
click at [930, 309] on textarea at bounding box center [973, 316] width 489 height 82
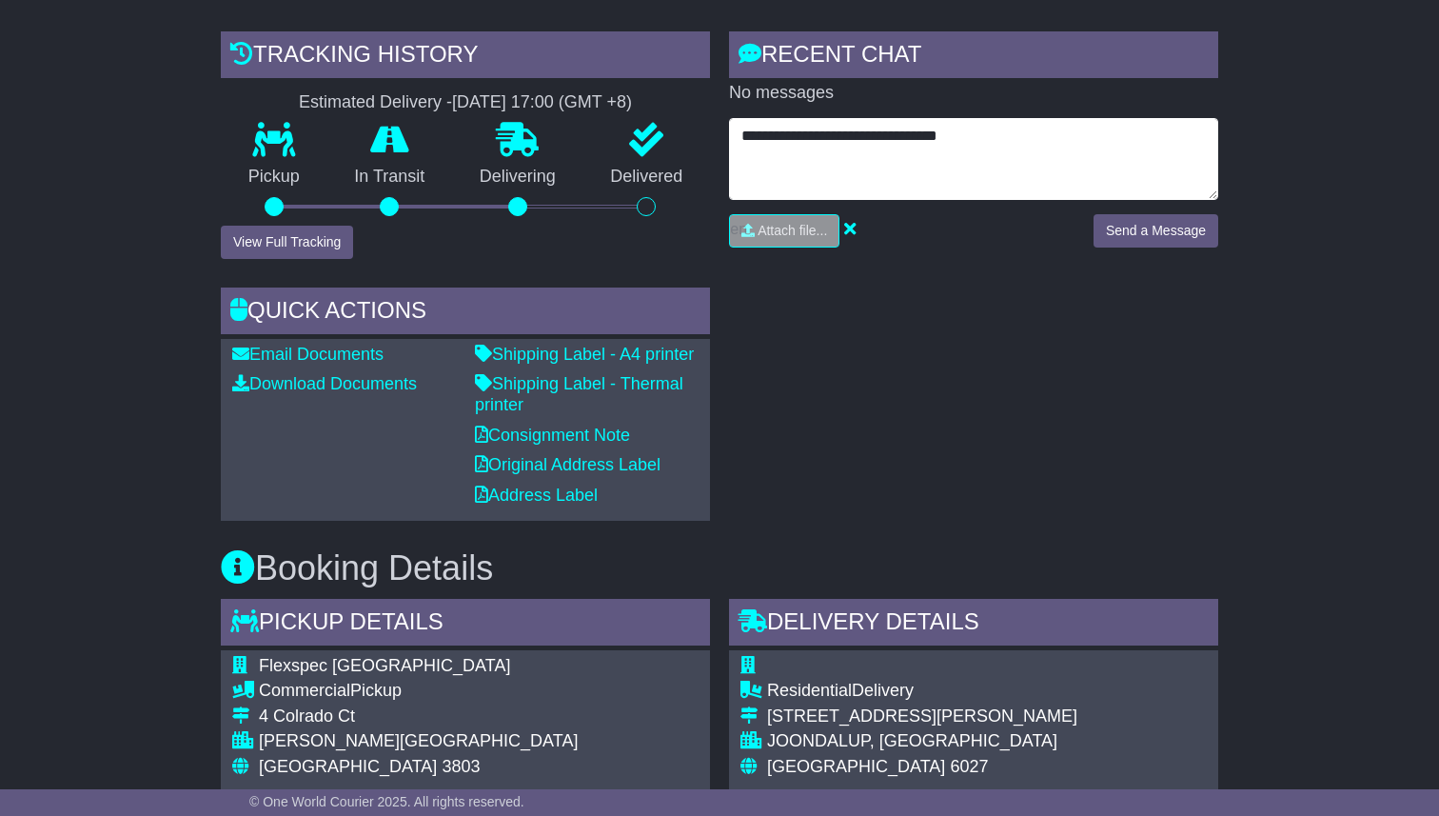
scroll to position [417, 0]
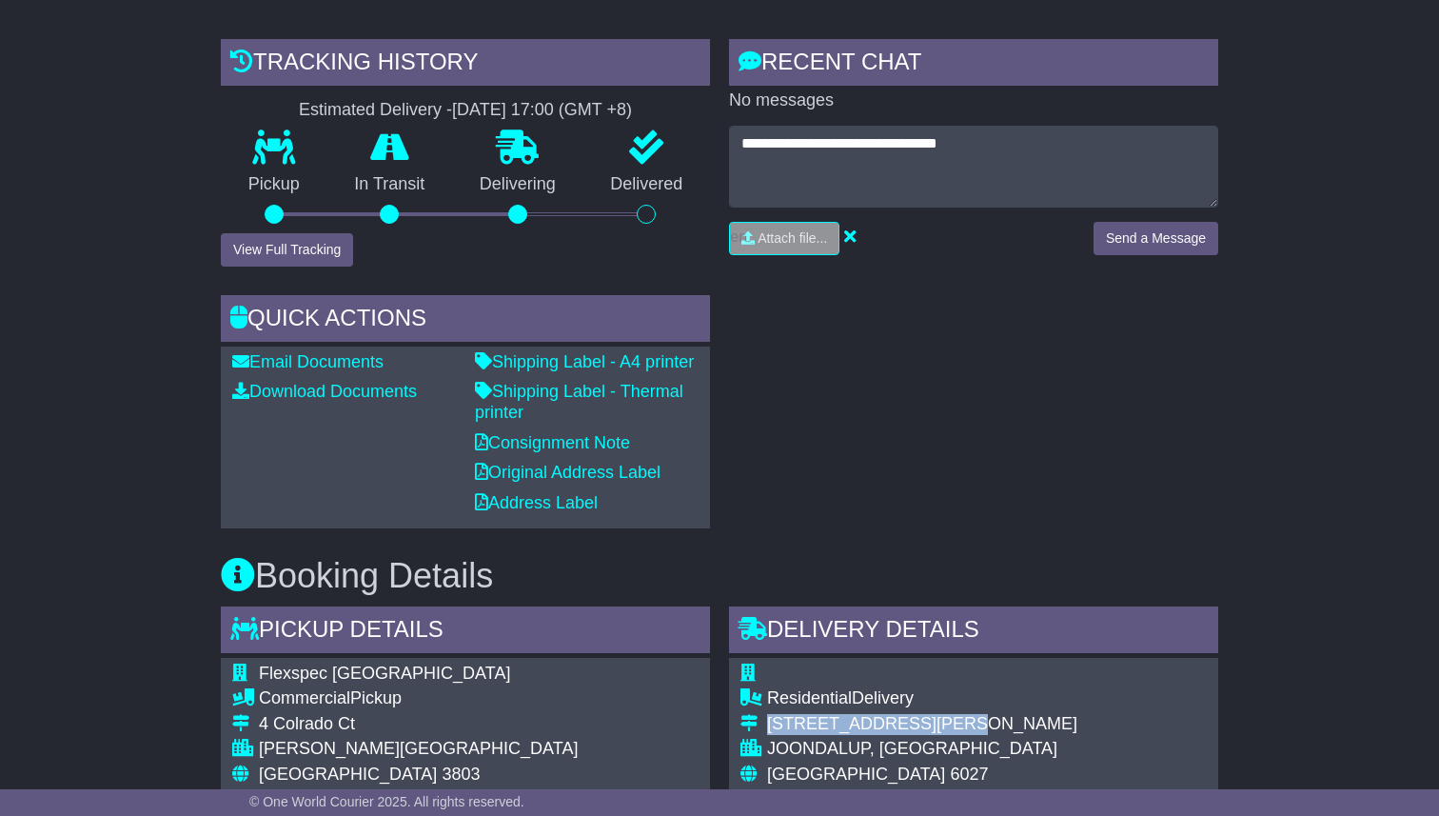
drag, startPoint x: 767, startPoint y: 721, endPoint x: 928, endPoint y: 715, distance: 161.0
click at [928, 715] on div "Unit 1/88 Winton Road" at bounding box center [922, 724] width 310 height 21
copy div "Unit 1/88 Winton Road"
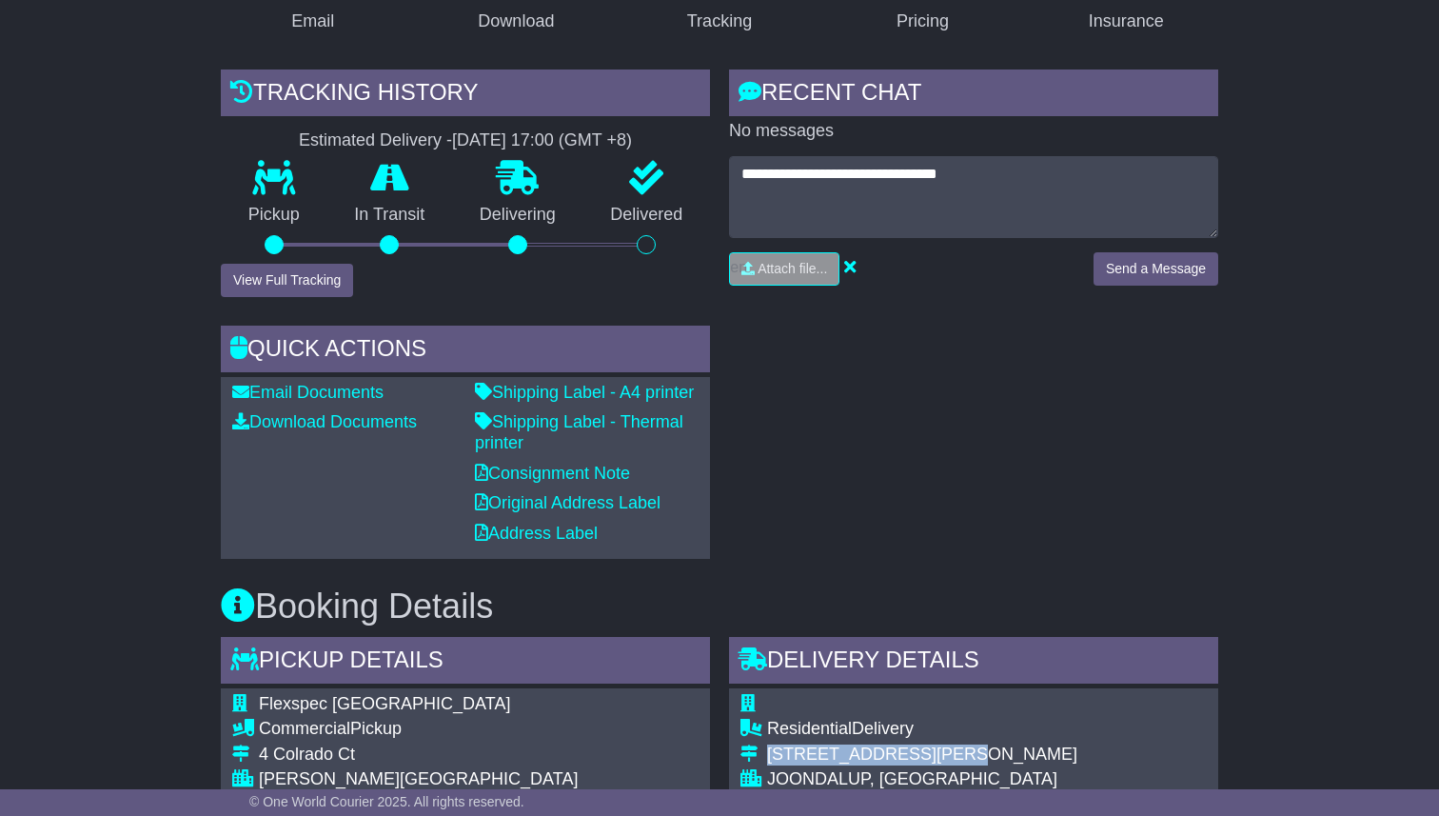
scroll to position [301, 0]
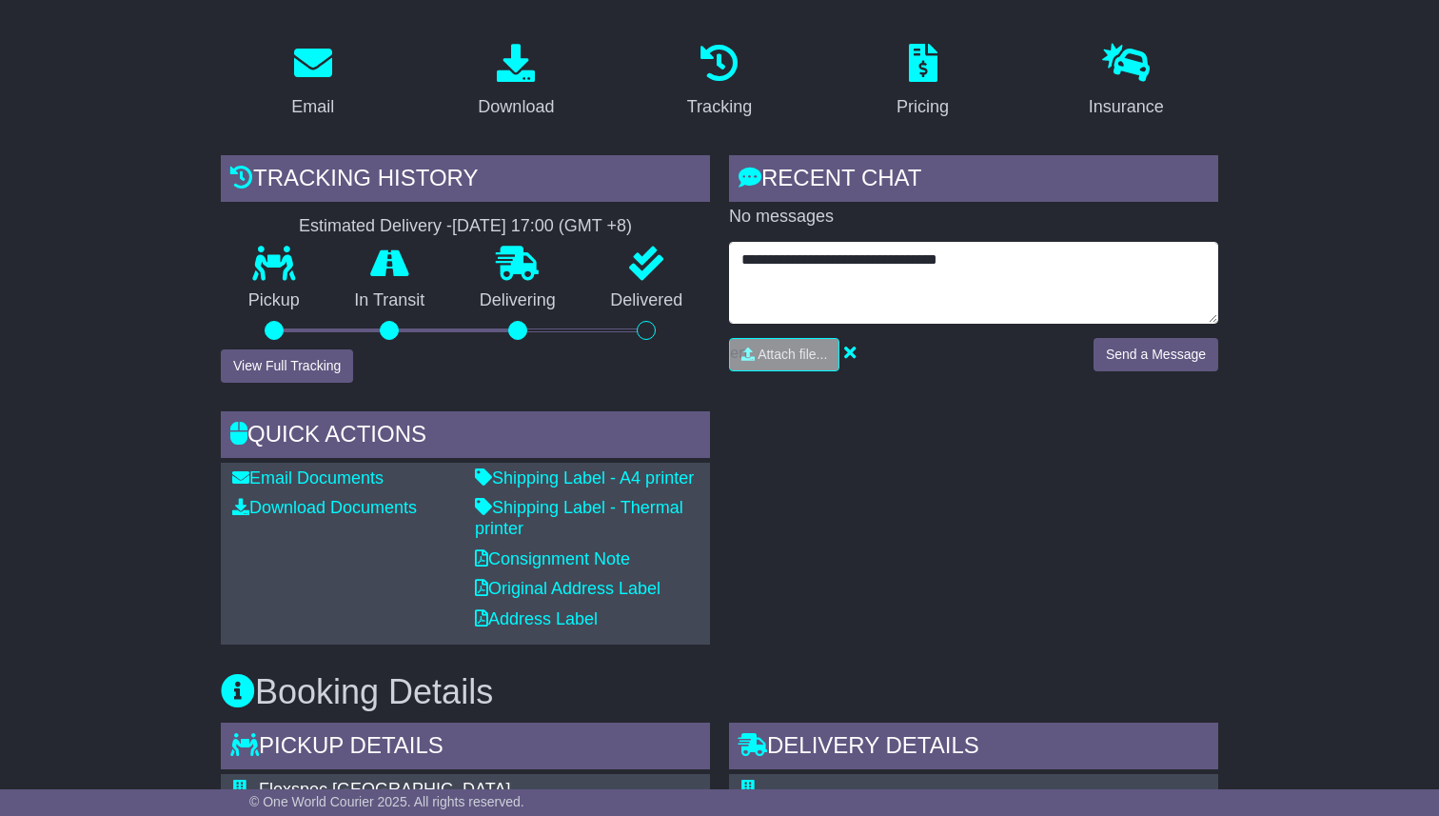
click at [1039, 272] on textarea "**********" at bounding box center [973, 283] width 489 height 82
paste textarea "**********"
click at [1046, 254] on textarea "**********" at bounding box center [973, 283] width 489 height 82
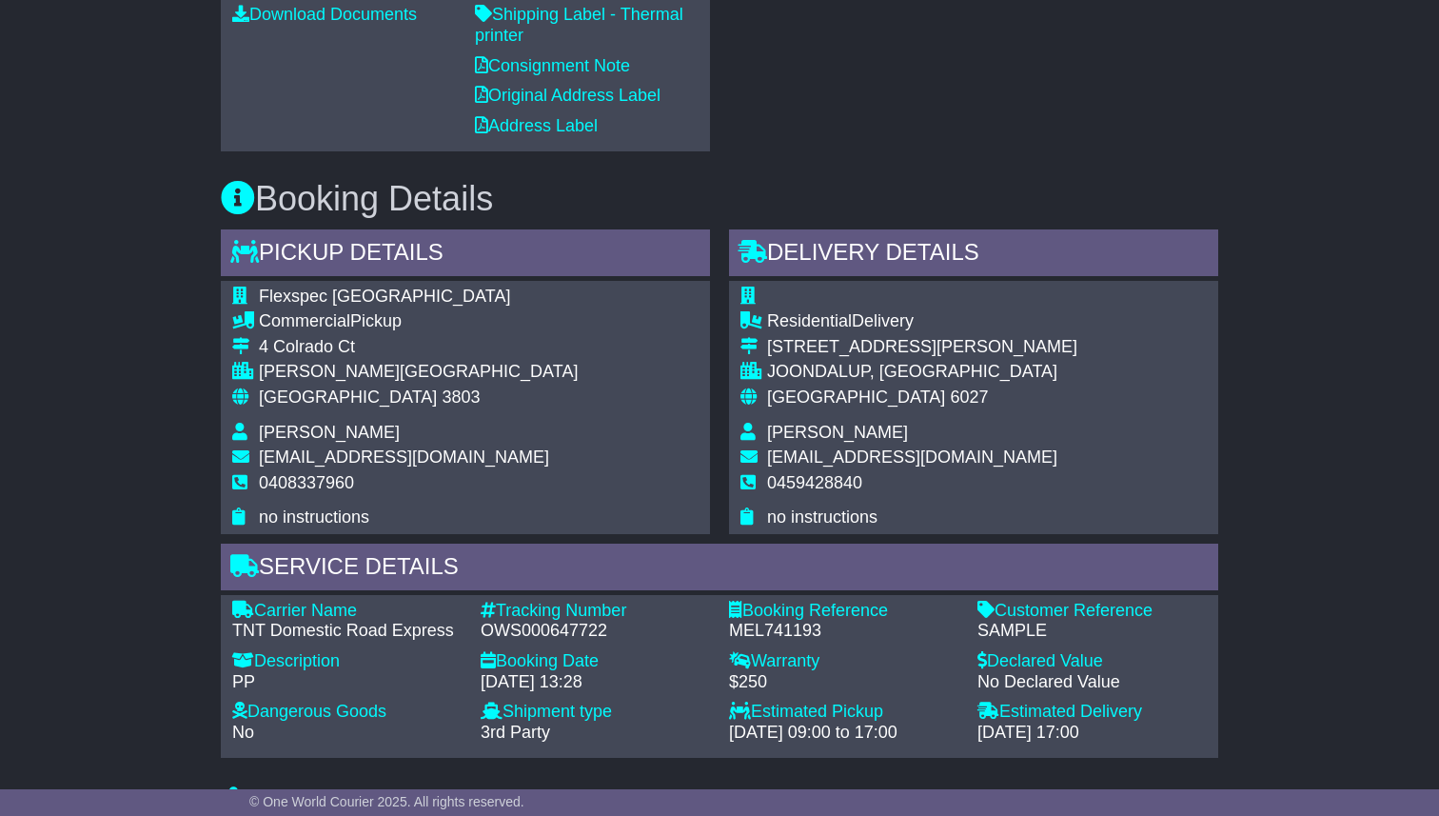
scroll to position [833, 0]
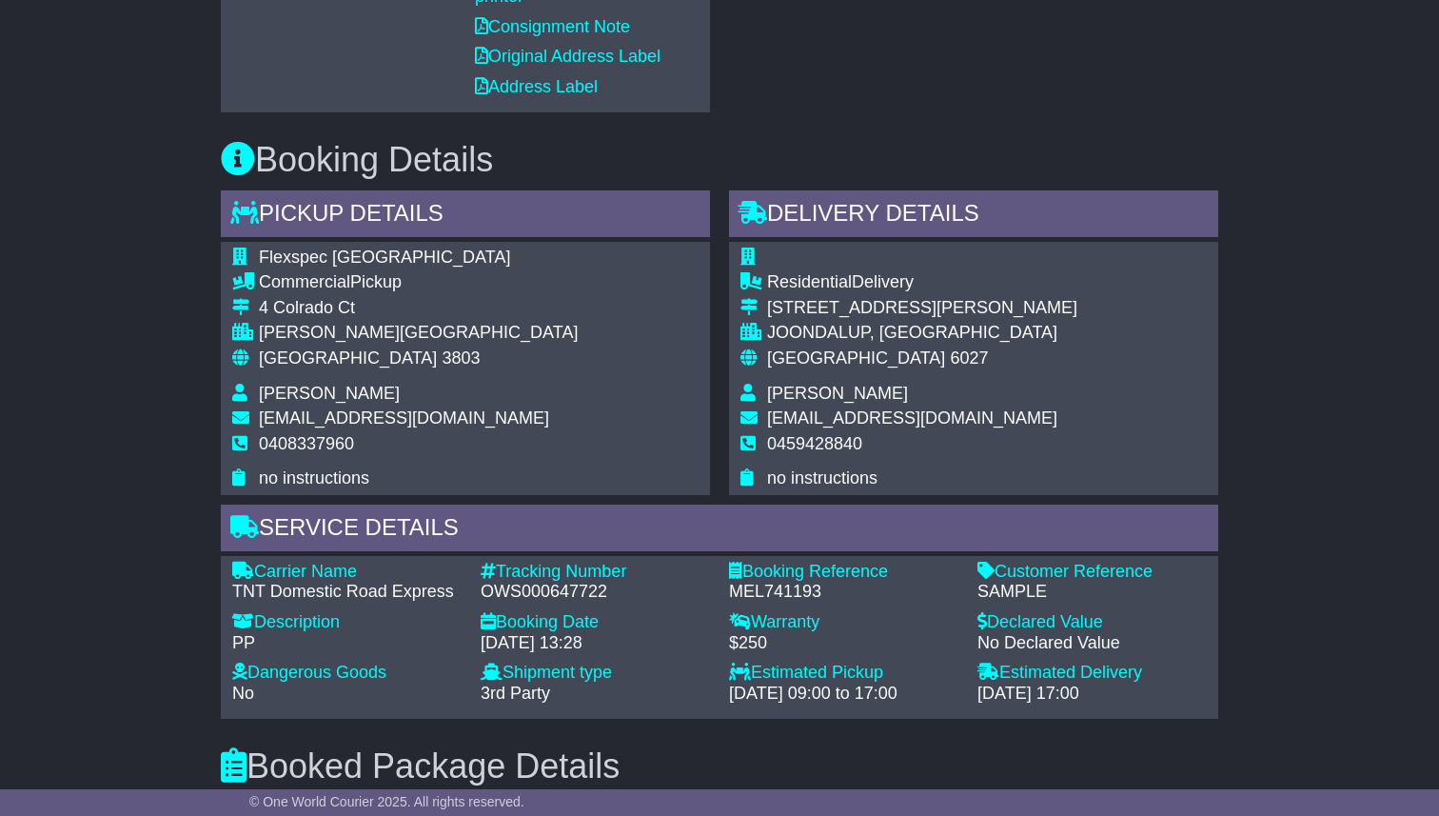
click at [797, 329] on div "JOONDALUP, WA" at bounding box center [922, 333] width 310 height 21
drag, startPoint x: 771, startPoint y: 331, endPoint x: 910, endPoint y: 330, distance: 139.0
click at [910, 330] on div "JOONDALUP, WA" at bounding box center [922, 333] width 310 height 21
copy div "OONDALUP, WA"
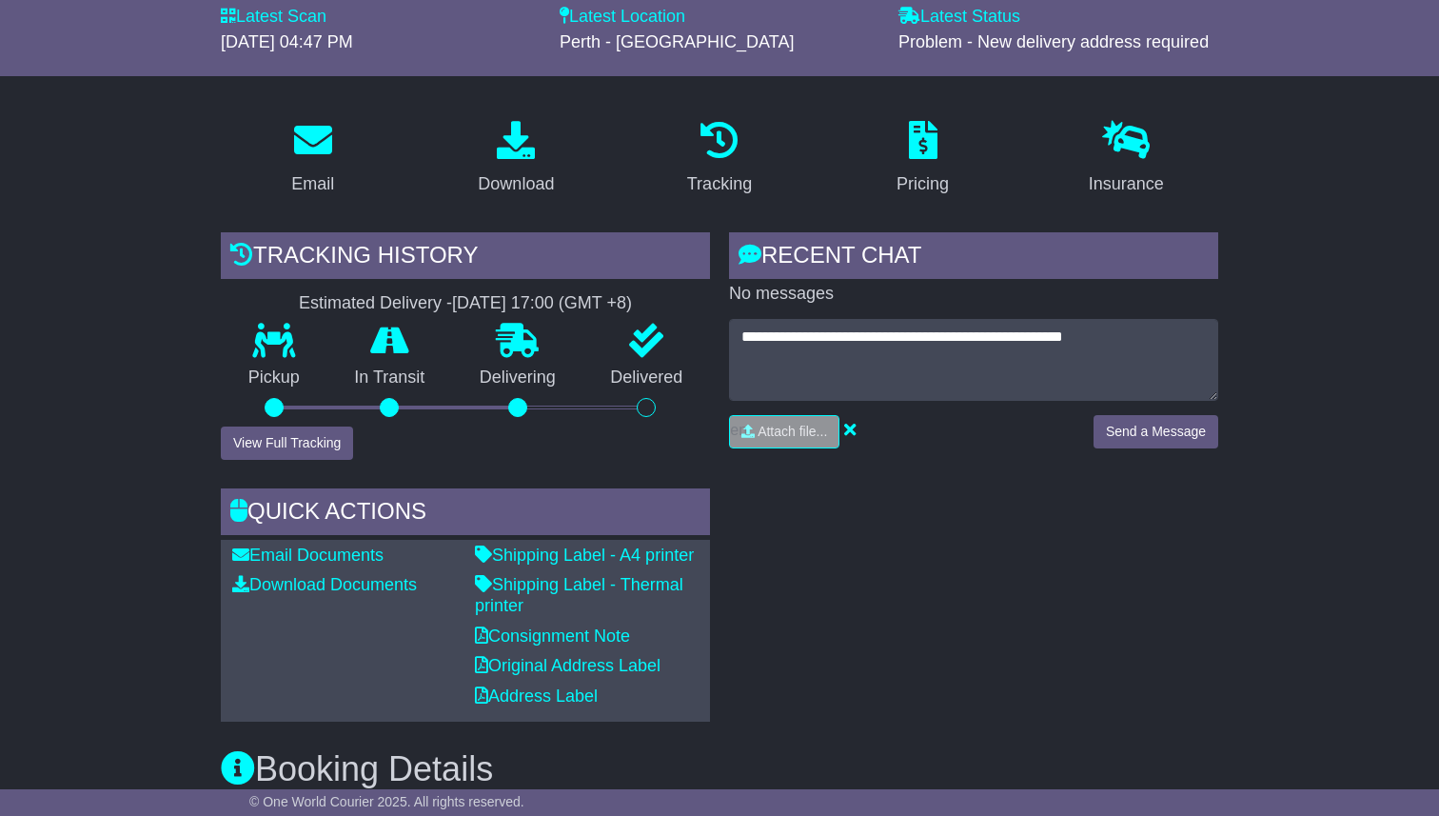
scroll to position [203, 0]
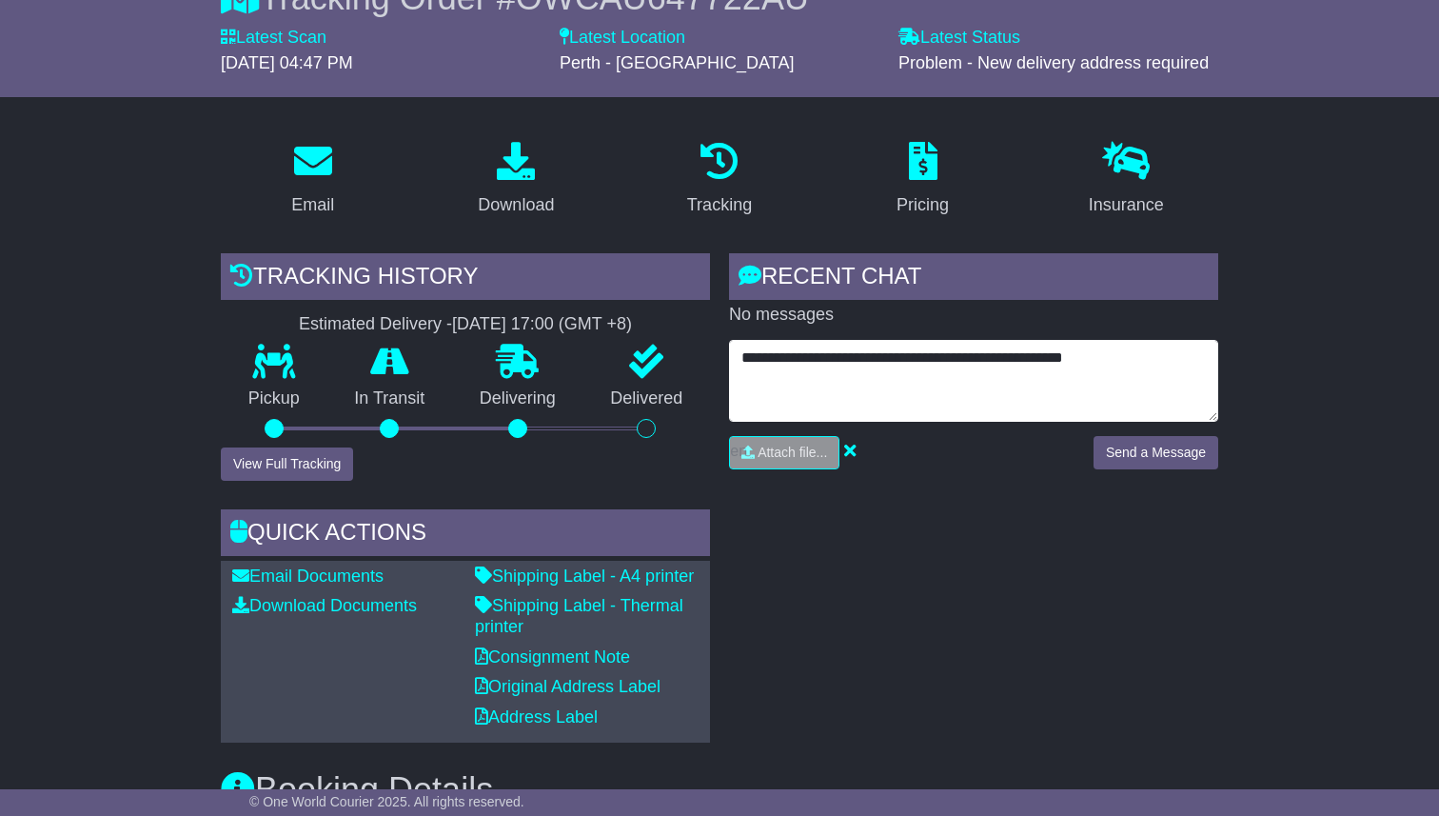
click at [1143, 350] on textarea "**********" at bounding box center [973, 381] width 489 height 82
paste textarea "**********"
click at [740, 381] on textarea "**********" at bounding box center [973, 381] width 489 height 82
type textarea "**********"
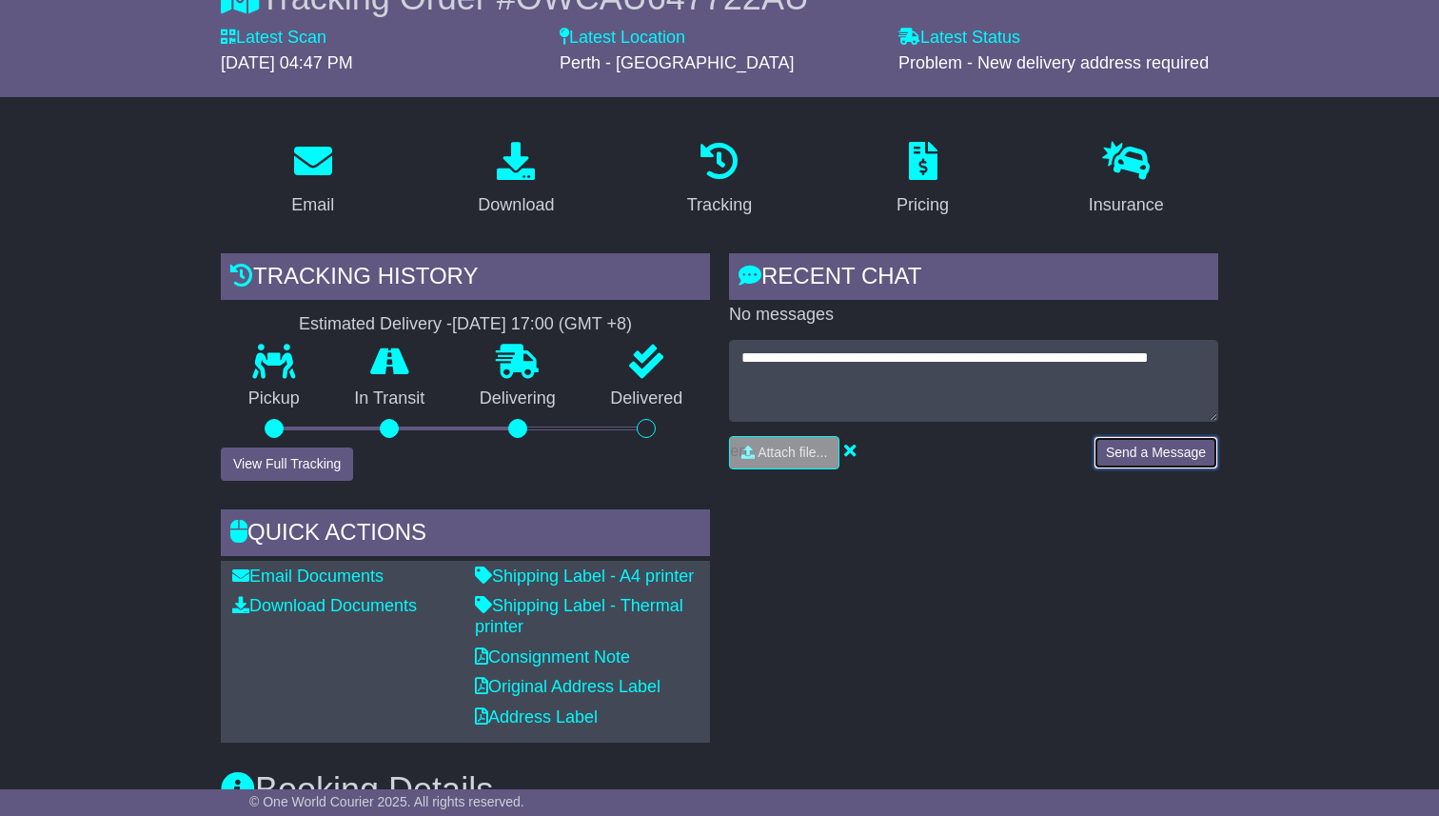
click at [1169, 444] on button "Send a Message" at bounding box center [1156, 452] width 125 height 33
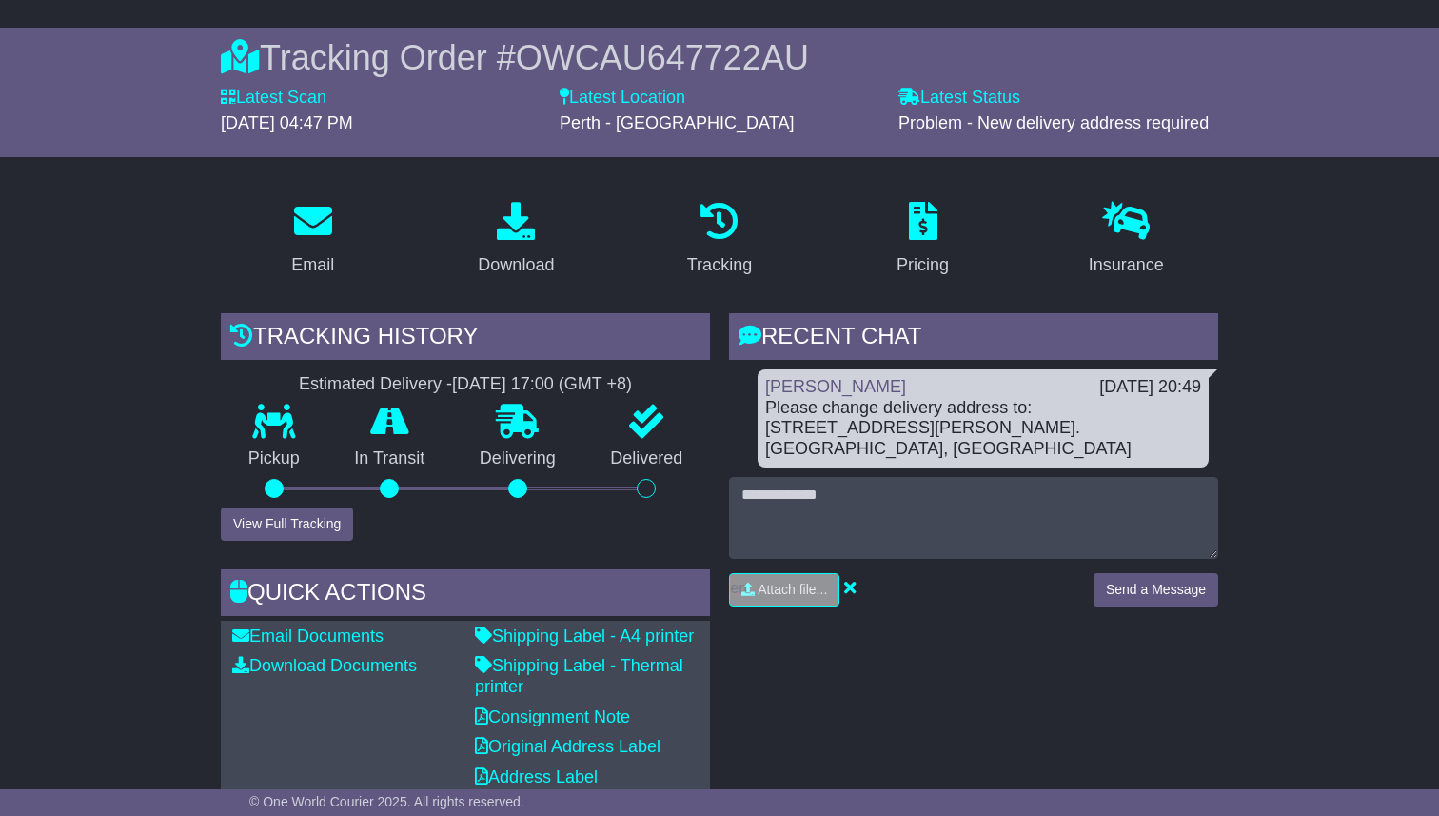
scroll to position [0, 0]
